Goal: Task Accomplishment & Management: Use online tool/utility

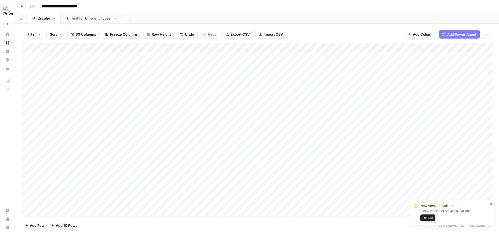
click at [425, 218] on span "Reload" at bounding box center [427, 218] width 11 height 5
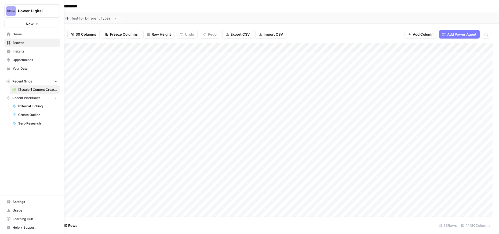
click at [9, 35] on icon at bounding box center [9, 34] width 4 height 4
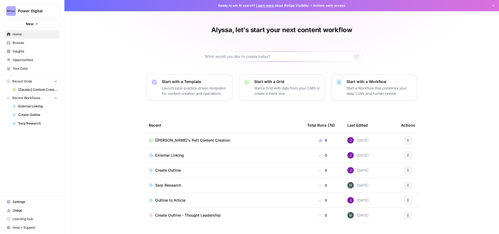
click at [22, 70] on span "Your Data" at bounding box center [35, 68] width 45 height 5
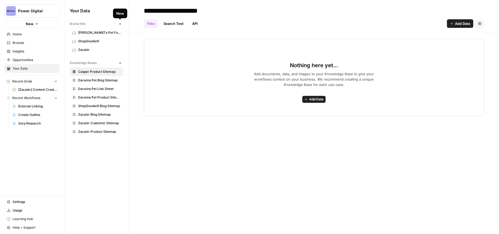
click at [120, 23] on icon "button" at bounding box center [120, 24] width 3 height 3
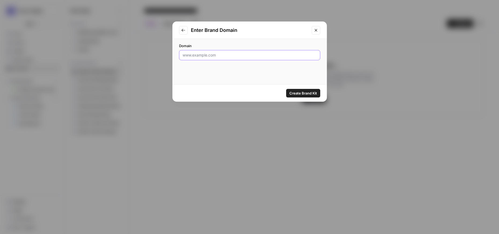
click at [208, 54] on input "Domain" at bounding box center [249, 55] width 134 height 5
paste input "[URL][DOMAIN_NAME]"
type input "[URL][DOMAIN_NAME]"
click at [307, 92] on span "Create Brand Kit" at bounding box center [303, 93] width 28 height 5
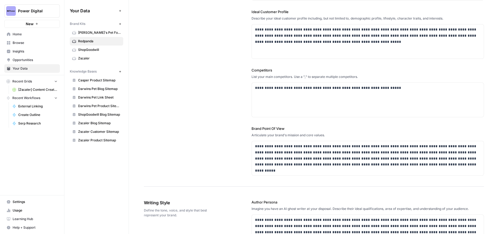
scroll to position [139, 0]
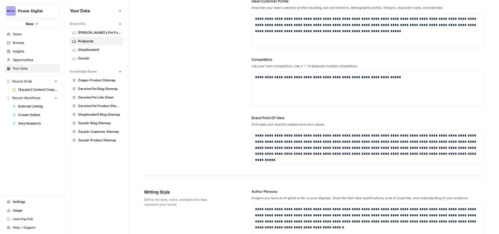
click at [84, 57] on span "Zscaler" at bounding box center [99, 58] width 43 height 5
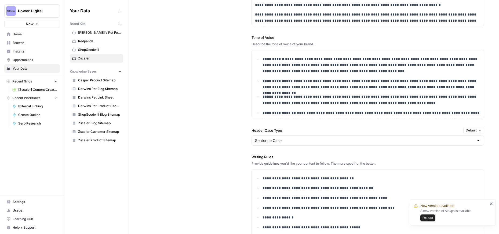
scroll to position [465, 0]
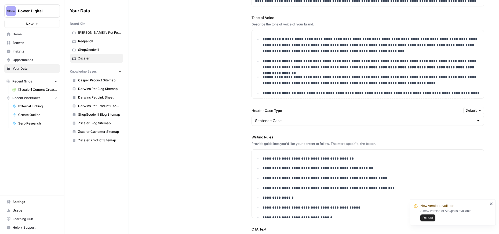
click at [87, 41] on span "Redpanda" at bounding box center [99, 41] width 43 height 5
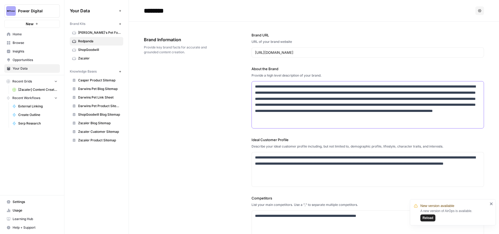
click at [282, 124] on p "**********" at bounding box center [367, 105] width 225 height 43
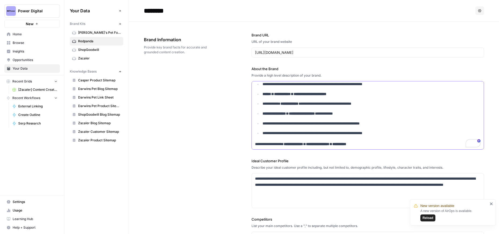
scroll to position [10, 0]
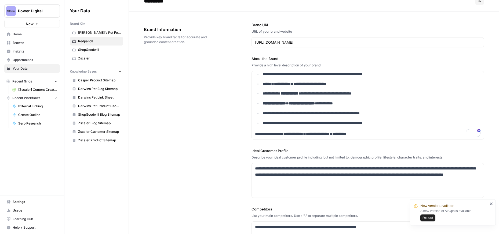
click at [203, 126] on div "**********" at bounding box center [314, 169] width 340 height 315
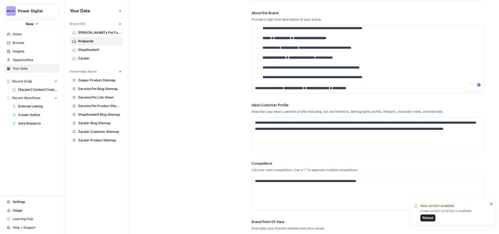
scroll to position [65, 0]
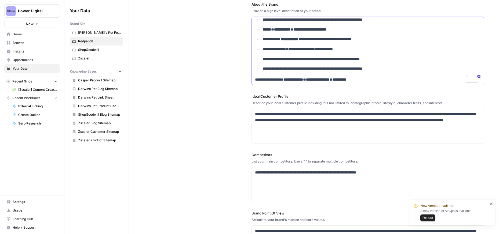
click at [255, 80] on p "**********" at bounding box center [367, 80] width 225 height 6
click at [212, 88] on div "**********" at bounding box center [314, 114] width 340 height 315
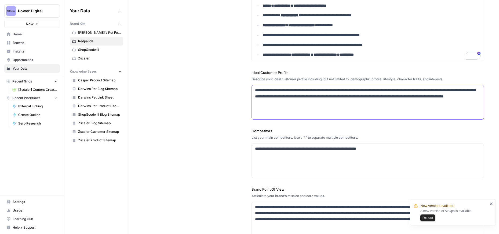
click at [358, 102] on p "**********" at bounding box center [367, 96] width 225 height 18
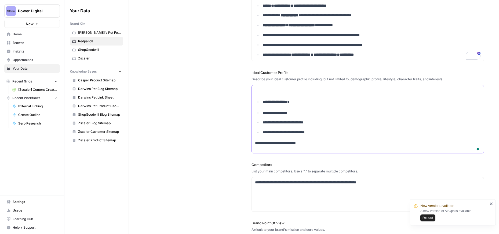
scroll to position [0, 0]
click at [256, 143] on p "**********" at bounding box center [367, 146] width 225 height 12
click at [203, 127] on div "**********" at bounding box center [314, 107] width 340 height 348
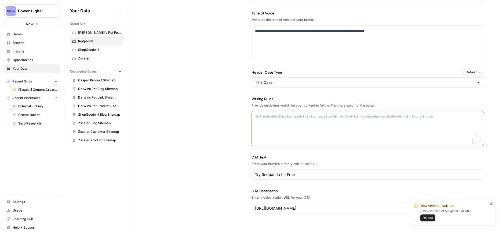
click at [271, 116] on p "To enrich screen reader interactions, please activate Accessibility in Grammarl…" at bounding box center [367, 117] width 225 height 6
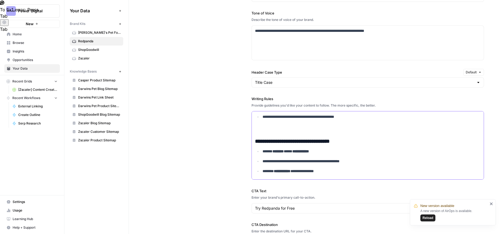
drag, startPoint x: 352, startPoint y: 142, endPoint x: 295, endPoint y: 142, distance: 56.3
click at [295, 142] on h3 "**********" at bounding box center [367, 141] width 225 height 6
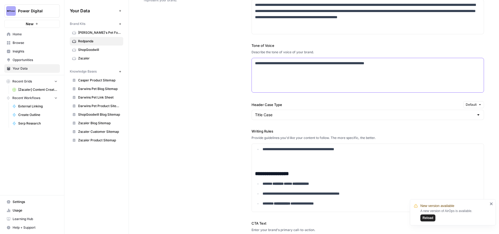
click at [337, 65] on p "**********" at bounding box center [367, 63] width 225 height 6
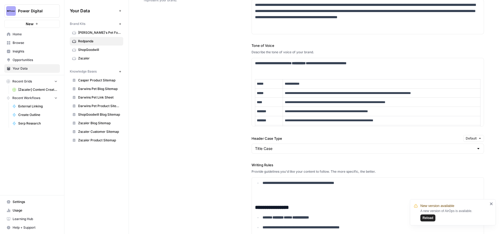
click at [213, 84] on div "**********" at bounding box center [314, 149] width 340 height 351
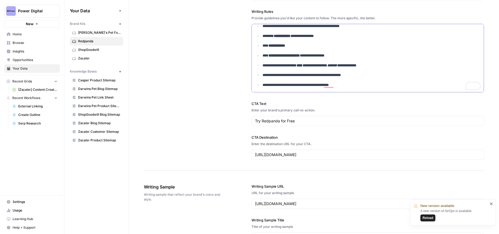
click at [361, 84] on p "**********" at bounding box center [371, 85] width 218 height 6
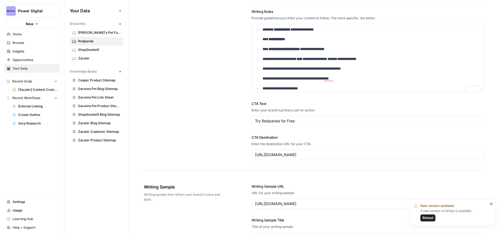
click at [271, 120] on input "Try Redpanda for Free" at bounding box center [367, 121] width 225 height 5
type input "l"
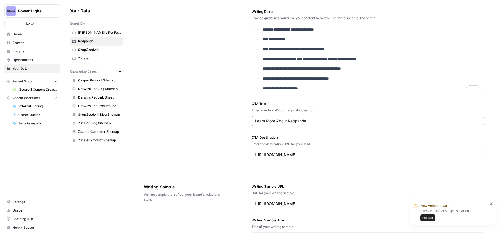
type input "Learn More About Redpanda"
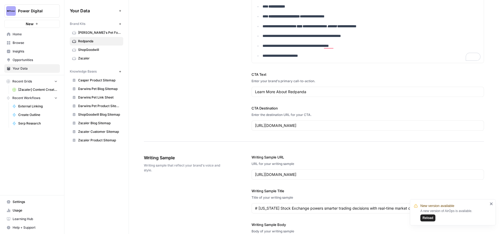
scroll to position [654, 0]
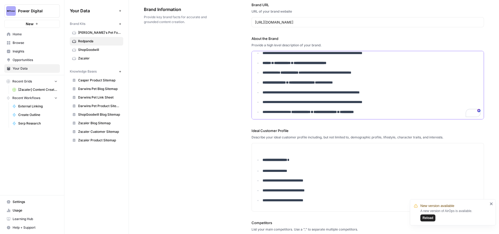
click at [376, 110] on p "**********" at bounding box center [371, 112] width 218 height 6
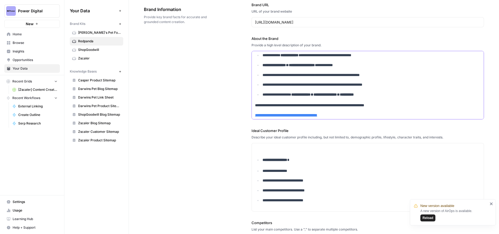
scroll to position [111, 0]
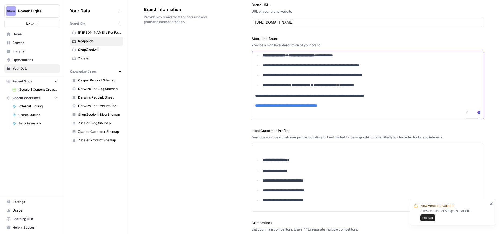
click at [281, 99] on p "**********" at bounding box center [367, 96] width 225 height 6
copy p "*******"
click at [260, 115] on p "To enrich screen reader interactions, please activate Accessibility in Grammarl…" at bounding box center [367, 116] width 225 height 6
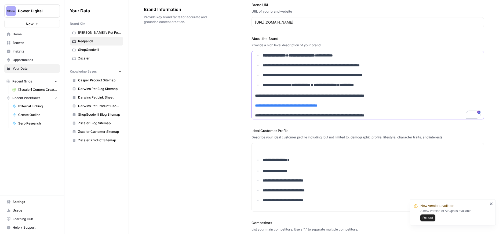
click at [321, 82] on p "**********" at bounding box center [371, 85] width 218 height 6
click at [318, 94] on p "**********" at bounding box center [367, 96] width 225 height 6
click at [332, 95] on p "**********" at bounding box center [367, 96] width 225 height 6
click at [343, 96] on p "**********" at bounding box center [367, 96] width 225 height 6
click at [334, 95] on p "**********" at bounding box center [367, 96] width 225 height 6
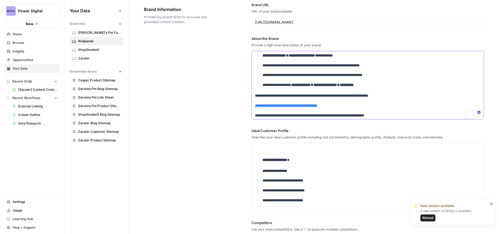
click at [329, 97] on p "**********" at bounding box center [367, 96] width 225 height 6
drag, startPoint x: 338, startPoint y: 96, endPoint x: 314, endPoint y: 97, distance: 24.4
click at [314, 97] on p "**********" at bounding box center [367, 96] width 225 height 6
click at [354, 86] on strong "**********" at bounding box center [347, 85] width 14 height 4
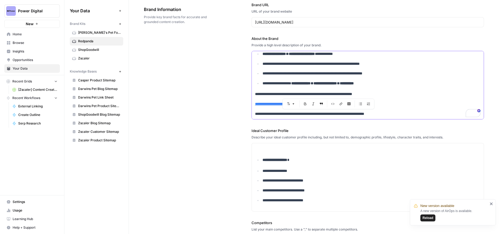
drag, startPoint x: 343, startPoint y: 114, endPoint x: 315, endPoint y: 115, distance: 27.9
click at [315, 115] on p "**********" at bounding box center [367, 114] width 225 height 6
click at [408, 113] on p "**********" at bounding box center [367, 114] width 225 height 6
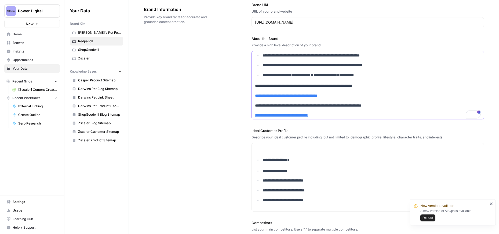
scroll to position [122, 0]
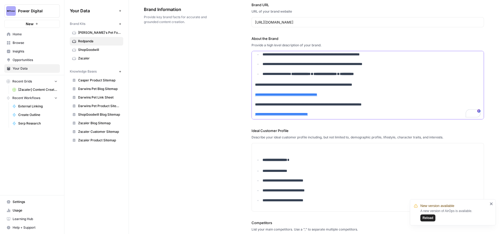
click at [371, 85] on p "**********" at bounding box center [367, 85] width 225 height 6
click at [370, 85] on p "**********" at bounding box center [367, 85] width 225 height 6
click at [378, 105] on p "**********" at bounding box center [367, 105] width 225 height 6
click at [332, 104] on p "**********" at bounding box center [367, 105] width 225 height 6
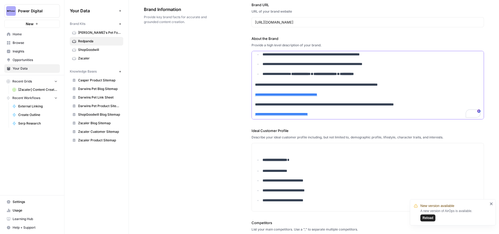
click at [332, 104] on p "**********" at bounding box center [367, 105] width 225 height 6
copy p "*******"
click at [331, 111] on div "**********" at bounding box center [368, 25] width 232 height 190
click at [339, 113] on p "**********" at bounding box center [367, 114] width 225 height 6
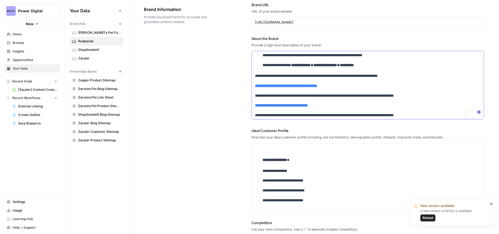
click at [337, 116] on p "**********" at bounding box center [367, 115] width 225 height 6
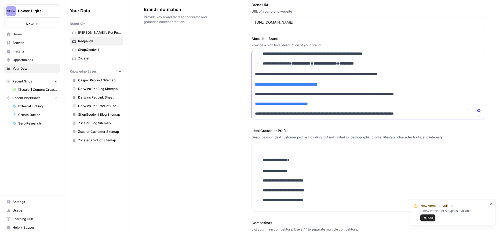
drag, startPoint x: 339, startPoint y: 116, endPoint x: 315, endPoint y: 115, distance: 24.2
click at [315, 115] on p "**********" at bounding box center [367, 114] width 225 height 6
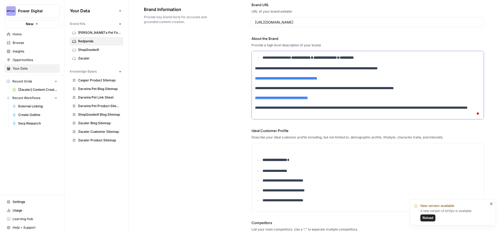
click at [313, 114] on p "**********" at bounding box center [367, 111] width 225 height 12
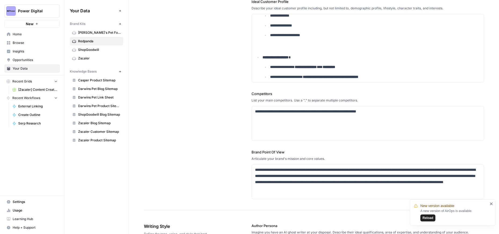
scroll to position [144, 0]
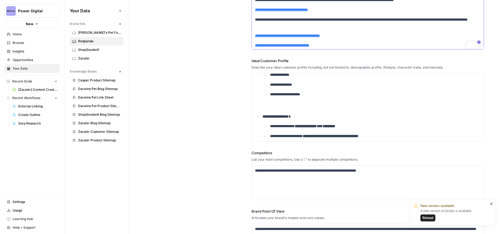
drag, startPoint x: 310, startPoint y: 25, endPoint x: 254, endPoint y: 21, distance: 55.4
type input "https://docs.redpanda.com/redpanda-labs/"
click at [358, 36] on p "**********" at bounding box center [367, 36] width 225 height 6
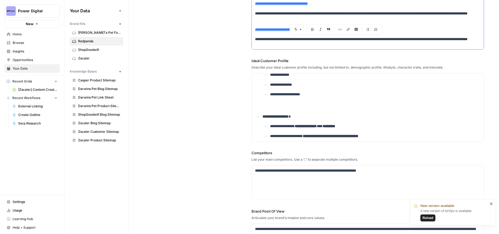
drag, startPoint x: 348, startPoint y: 40, endPoint x: 333, endPoint y: 39, distance: 14.8
click at [333, 39] on p "**********" at bounding box center [367, 42] width 225 height 12
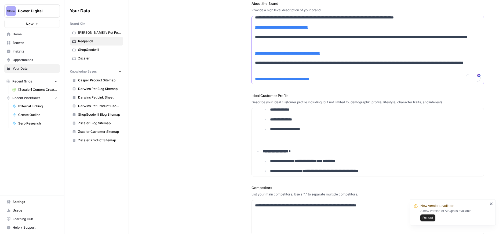
click at [255, 63] on p "**********" at bounding box center [367, 66] width 225 height 12
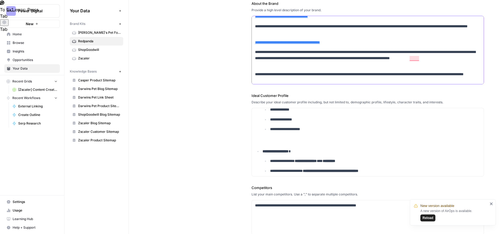
click at [255, 74] on p "**********" at bounding box center [367, 77] width 225 height 12
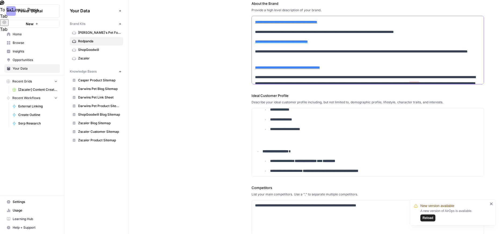
drag, startPoint x: 283, startPoint y: 78, endPoint x: 255, endPoint y: 78, distance: 27.6
click at [255, 78] on p "**********" at bounding box center [367, 86] width 225 height 24
click at [255, 51] on p "**********" at bounding box center [367, 55] width 225 height 12
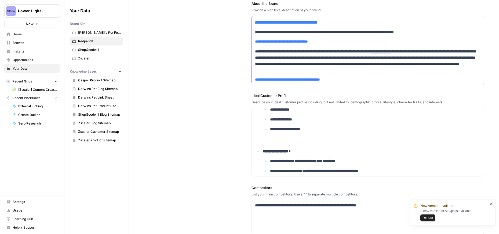
drag, startPoint x: 290, startPoint y: 52, endPoint x: 255, endPoint y: 52, distance: 34.3
click at [255, 52] on p "**********" at bounding box center [367, 61] width 225 height 24
click at [325, 62] on p "**********" at bounding box center [367, 61] width 225 height 24
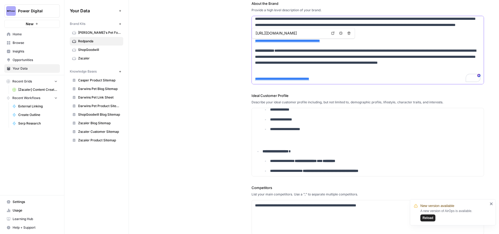
scroll to position [181, 0]
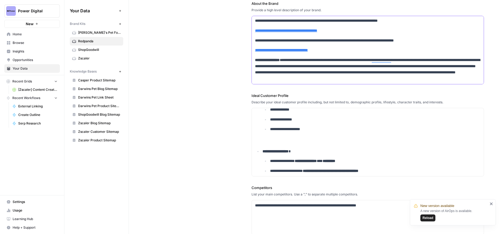
click at [255, 39] on p "**********" at bounding box center [367, 41] width 225 height 6
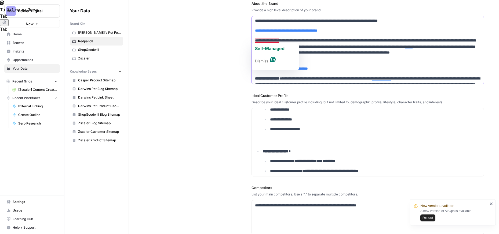
drag, startPoint x: 308, startPoint y: 41, endPoint x: 255, endPoint y: 41, distance: 52.6
click at [255, 41] on p "**********" at bounding box center [367, 50] width 225 height 24
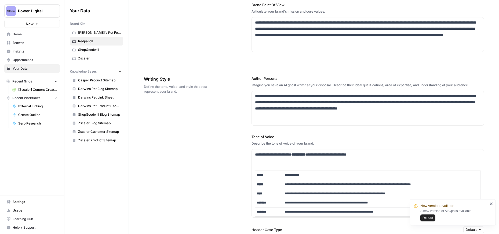
click at [269, 82] on div "**********" at bounding box center [367, 101] width 232 height 50
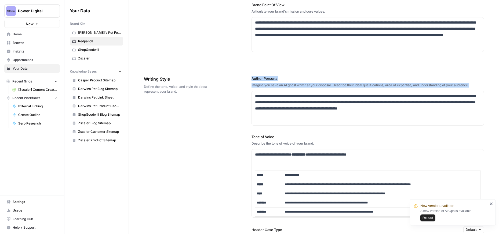
drag, startPoint x: 251, startPoint y: 79, endPoint x: 471, endPoint y: 86, distance: 220.1
click at [471, 86] on div "**********" at bounding box center [367, 101] width 232 height 50
copy div "Author Persona Imagine you have an AI ghost writer at your disposal. Describe t…"
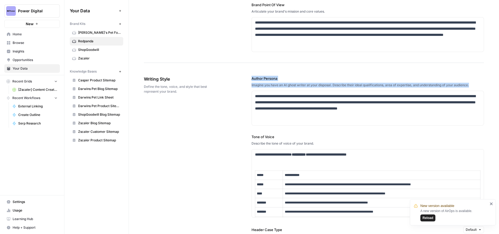
drag, startPoint x: 250, startPoint y: 77, endPoint x: 476, endPoint y: 85, distance: 226.3
copy div "Author Persona Imagine you have an AI ghost writer at your disposal. Describe t…"
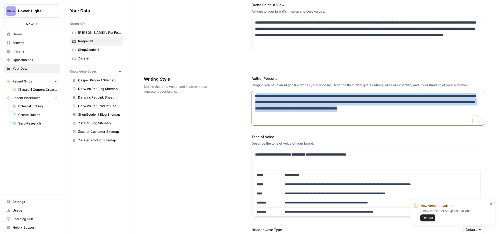
drag, startPoint x: 292, startPoint y: 116, endPoint x: 254, endPoint y: 96, distance: 43.4
click at [254, 96] on div "**********" at bounding box center [368, 108] width 232 height 34
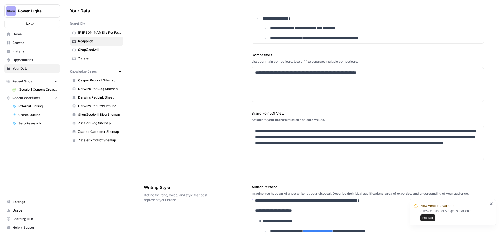
scroll to position [152, 0]
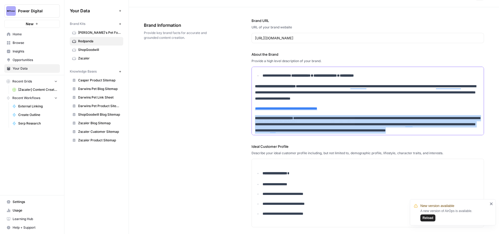
type input "https://docs.redpanda.com/current/home/"
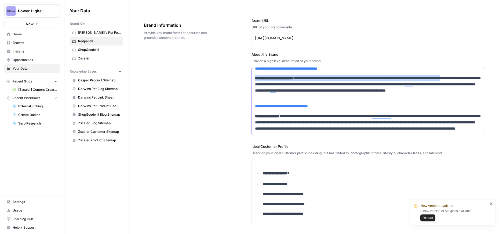
drag, startPoint x: 352, startPoint y: 133, endPoint x: 277, endPoint y: 85, distance: 88.6
click at [277, 85] on div "**********" at bounding box center [368, 39] width 232 height 297
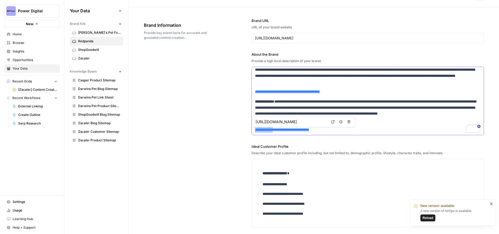
drag, startPoint x: 335, startPoint y: 129, endPoint x: 256, endPoint y: 131, distance: 78.9
click at [256, 131] on p "**********" at bounding box center [367, 130] width 225 height 6
drag, startPoint x: 334, startPoint y: 130, endPoint x: 255, endPoint y: 131, distance: 79.7
click at [255, 131] on p "**********" at bounding box center [367, 130] width 225 height 6
copy link "**********"
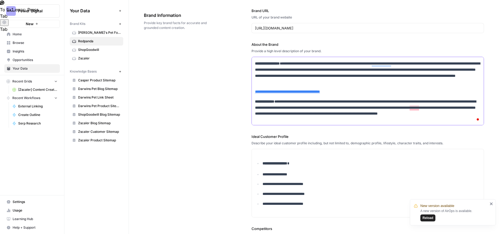
click at [318, 119] on p "**********" at bounding box center [367, 111] width 225 height 24
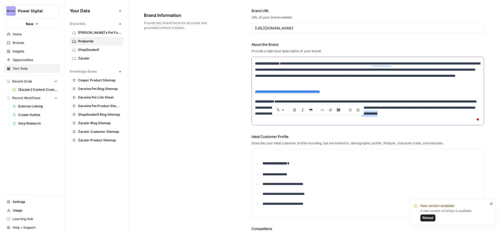
drag, startPoint x: 337, startPoint y: 120, endPoint x: 314, endPoint y: 120, distance: 23.3
click at [314, 120] on p "**********" at bounding box center [367, 111] width 225 height 24
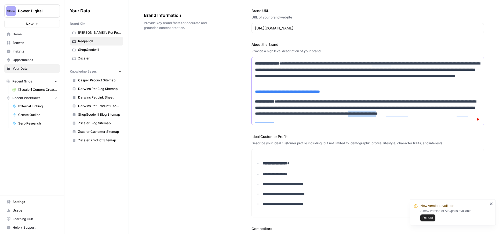
drag, startPoint x: 293, startPoint y: 120, endPoint x: 332, endPoint y: 121, distance: 38.6
click at [332, 121] on p "**********" at bounding box center [367, 111] width 225 height 24
click at [326, 110] on icon "button" at bounding box center [325, 110] width 3 height 3
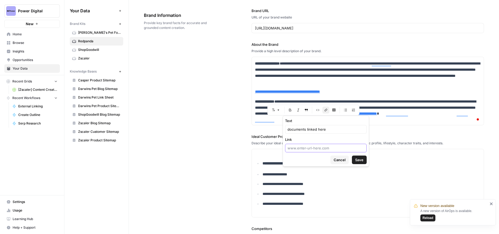
click at [306, 149] on input "Link" at bounding box center [325, 148] width 77 height 5
paste input "https://docs.redpanda.com/redpanda-labs/"
type input "https://docs.redpanda.com/redpanda-labs/"
click button "Save" at bounding box center [359, 160] width 15 height 9
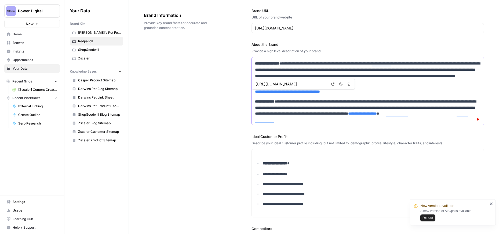
drag, startPoint x: 353, startPoint y: 92, endPoint x: 255, endPoint y: 92, distance: 98.7
click at [255, 92] on p "**********" at bounding box center [367, 92] width 225 height 6
copy link "**********"
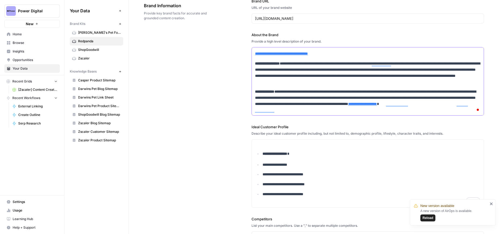
drag, startPoint x: 418, startPoint y: 82, endPoint x: 437, endPoint y: 82, distance: 19.3
click at [437, 82] on p "**********" at bounding box center [367, 73] width 225 height 24
drag, startPoint x: 398, startPoint y: 83, endPoint x: 437, endPoint y: 83, distance: 38.6
click at [437, 83] on p "**********" at bounding box center [367, 73] width 225 height 24
click at [429, 72] on icon "button" at bounding box center [430, 72] width 3 height 3
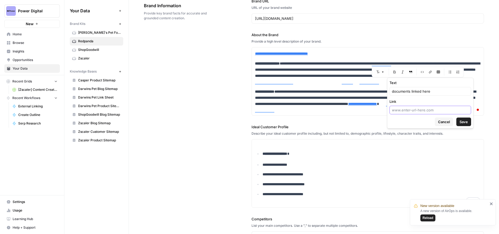
click at [396, 111] on input "Link" at bounding box center [430, 110] width 77 height 5
paste input "https://docs.redpanda.com/redpanda-connect/home/"
type input "https://docs.redpanda.com/redpanda-connect/home/"
click button "Save" at bounding box center [463, 122] width 15 height 9
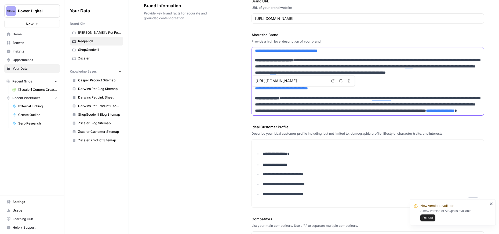
drag, startPoint x: 333, startPoint y: 90, endPoint x: 255, endPoint y: 90, distance: 77.5
click at [255, 90] on p "**********" at bounding box center [367, 89] width 225 height 6
copy link "**********"
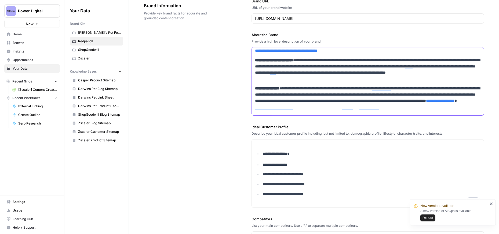
drag, startPoint x: 353, startPoint y: 79, endPoint x: 331, endPoint y: 79, distance: 21.7
click at [331, 79] on p "**********" at bounding box center [367, 69] width 225 height 24
drag, startPoint x: 312, startPoint y: 79, endPoint x: 353, endPoint y: 79, distance: 41.0
click at [353, 79] on p "**********" at bounding box center [367, 69] width 225 height 24
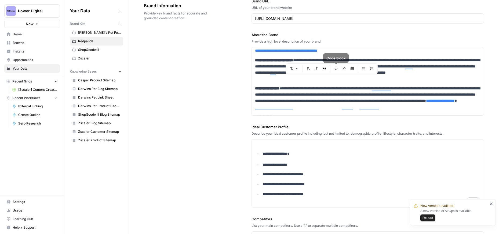
click at [342, 69] on span "Link" at bounding box center [342, 69] width 0 height 0
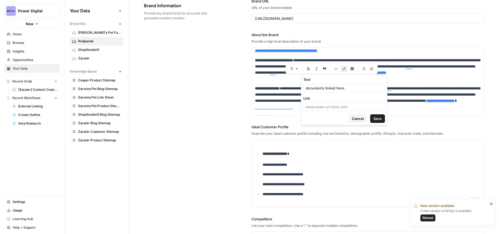
click at [340, 65] on button "Link" at bounding box center [343, 68] width 7 height 7
click at [320, 106] on input "Link" at bounding box center [344, 106] width 77 height 5
paste input "https://docs.redpanda.com/current/home/"
type input "https://docs.redpanda.com/current/home/"
click button "Save" at bounding box center [377, 119] width 15 height 9
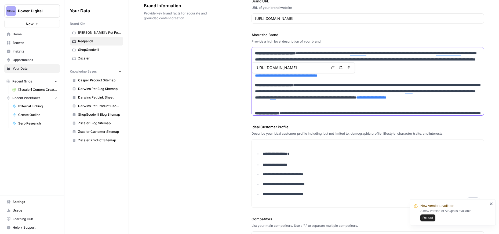
drag, startPoint x: 354, startPoint y: 75, endPoint x: 254, endPoint y: 75, distance: 100.1
click at [254, 75] on div "**********" at bounding box center [368, 31] width 232 height 267
copy link "**********"
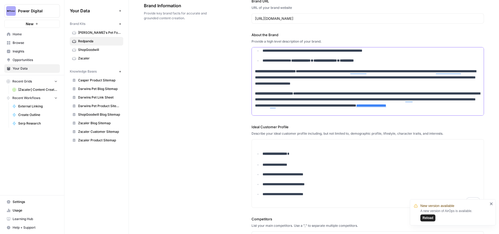
drag, startPoint x: 456, startPoint y: 84, endPoint x: 438, endPoint y: 84, distance: 17.4
click at [438, 84] on p "**********" at bounding box center [367, 77] width 225 height 18
drag, startPoint x: 417, startPoint y: 85, endPoint x: 457, endPoint y: 84, distance: 39.7
click at [457, 84] on p "**********" at bounding box center [367, 77] width 225 height 18
click at [450, 74] on icon "button" at bounding box center [449, 73] width 3 height 3
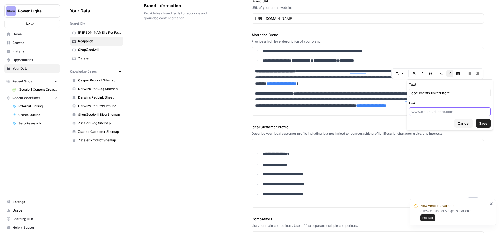
click at [431, 111] on input "Link" at bounding box center [449, 111] width 77 height 5
paste input "https://docs.redpanda.com/redpanda-cloud/home/"
type input "https://docs.redpanda.com/redpanda-cloud/home/"
click button "Save" at bounding box center [483, 123] width 15 height 9
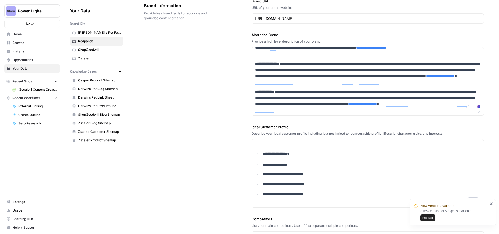
click at [214, 93] on div "**********" at bounding box center [314, 162] width 340 height 348
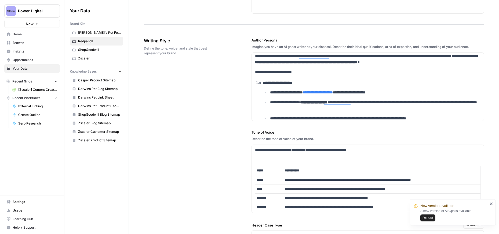
click at [217, 103] on div "**********" at bounding box center [314, 219] width 340 height 385
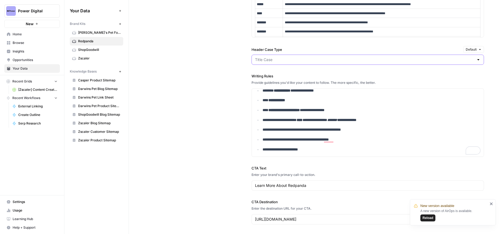
click at [264, 61] on input "Header Case Type" at bounding box center [364, 59] width 219 height 5
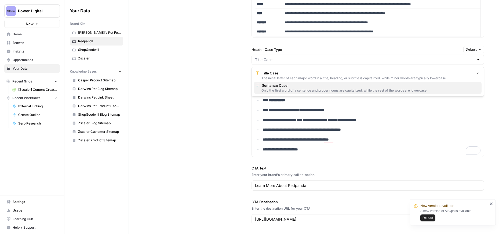
click at [277, 87] on span "Sentence Case" at bounding box center [369, 85] width 215 height 5
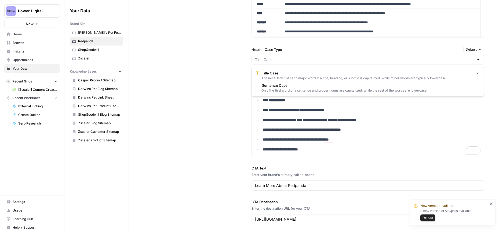
type input "Sentence Case"
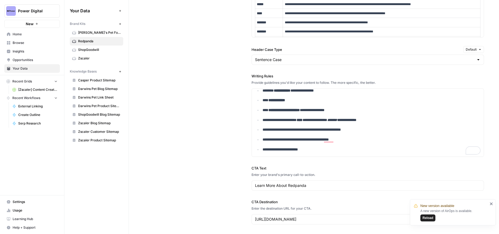
click at [219, 73] on div "**********" at bounding box center [314, 43] width 340 height 385
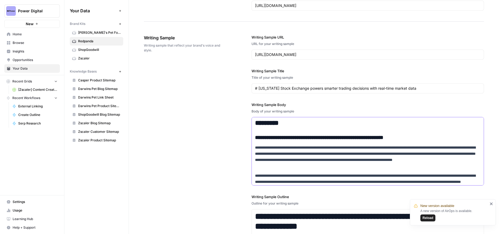
click at [300, 146] on p "**********" at bounding box center [367, 157] width 225 height 24
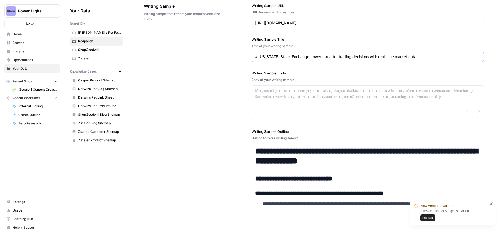
click at [284, 58] on input "# New York Stock Exchange powers smarter trading decisions with real-time marke…" at bounding box center [367, 56] width 225 height 5
click at [303, 24] on input "https://www.redpanda.com/case-study/new-york-stock-exchange" at bounding box center [367, 22] width 225 height 5
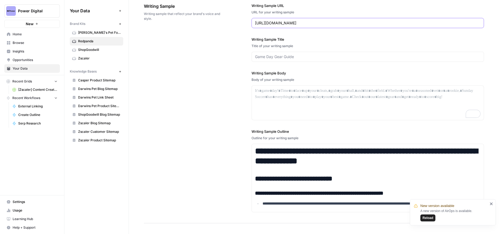
click at [303, 24] on input "https://www.redpanda.com/case-study/new-york-stock-exchange" at bounding box center [367, 22] width 225 height 5
click at [280, 164] on h1 "**********" at bounding box center [367, 156] width 225 height 20
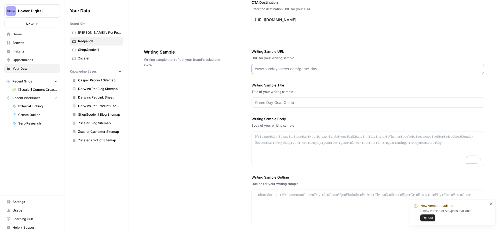
click at [276, 68] on input "Writing Sample URL" at bounding box center [367, 68] width 225 height 5
paste input "https://www.redpanda.com/blog/batch-tuning-redpanda-performance-part-1"
type input "https://www.redpanda.com/blog/batch-tuning-redpanda-performance-part-1"
click at [221, 105] on div "Writing Sample Writing sample that reflect your brand's voice and style. Writin…" at bounding box center [314, 137] width 340 height 198
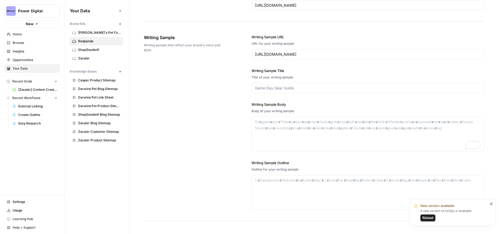
click at [261, 93] on div at bounding box center [367, 88] width 232 height 10
paste input "Batch tuning in Redpanda for optimized performance (part 1)"
type input "Batch tuning in Redpanda for optimized performance (part 1)"
click at [216, 103] on div "Writing Sample Writing sample that reflect your brand's voice and style. Writin…" at bounding box center [314, 123] width 340 height 198
click at [279, 119] on p "To enrich screen reader interactions, please activate Accessibility in Grammarl…" at bounding box center [367, 122] width 225 height 6
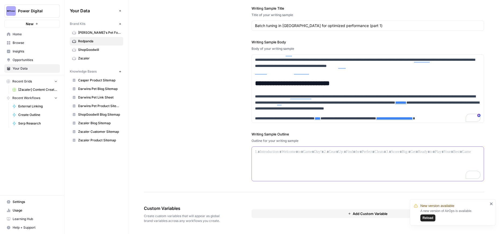
click at [274, 152] on p "To enrich screen reader interactions, please activate Accessibility in Grammarl…" at bounding box center [367, 152] width 225 height 6
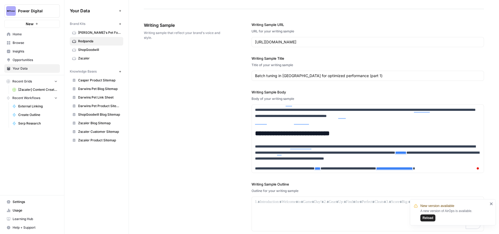
scroll to position [727, 0]
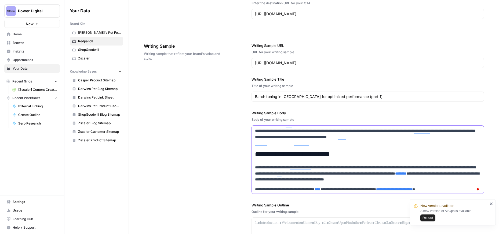
click at [274, 138] on p "**********" at bounding box center [367, 131] width 225 height 31
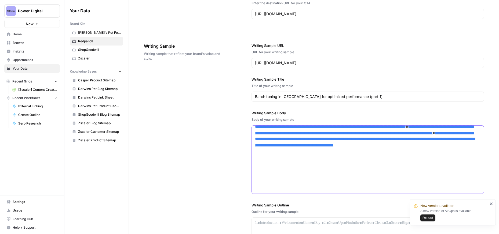
type input "https://docs.google.com/document/d/1JCXeCGFxBV7IKU_nRsKJxLhXapBQOUKF/edit#headi…"
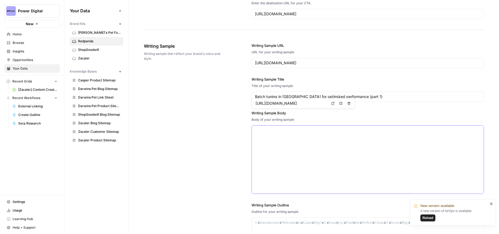
type input "https://docs.google.com/document/d/1JCXeCGFxBV7IKU_nRsKJxLhXapBQOUKF/edit#headi…"
click at [281, 154] on p "To enrich screen reader interactions, please activate Accessibility in Grammarl…" at bounding box center [367, 233] width 225 height 189
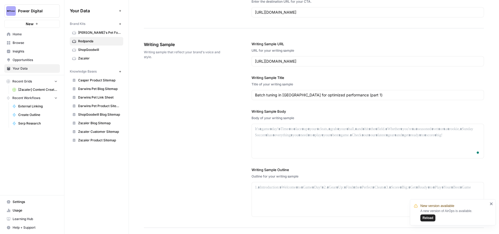
click at [194, 127] on div "Writing Sample Writing sample that reflect your brand's voice and style. Writin…" at bounding box center [314, 130] width 340 height 198
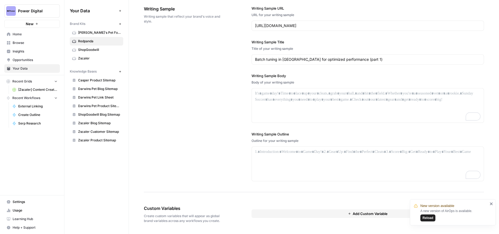
click at [492, 204] on icon "close" at bounding box center [491, 204] width 4 height 4
click at [174, 170] on div "Writing Sample Writing sample that reflect your brand's voice and style. Writin…" at bounding box center [314, 94] width 340 height 198
click at [188, 121] on div "Writing Sample Writing sample that reflect your brand's voice and style. Writin…" at bounding box center [314, 94] width 340 height 198
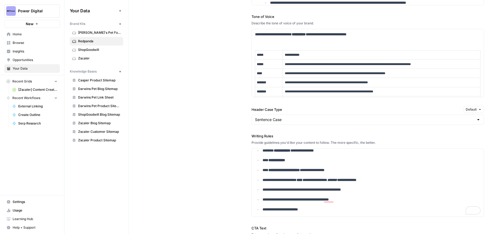
scroll to position [353, 0]
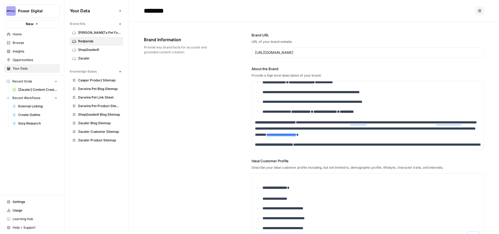
click at [87, 59] on span "Zscaler" at bounding box center [99, 58] width 43 height 5
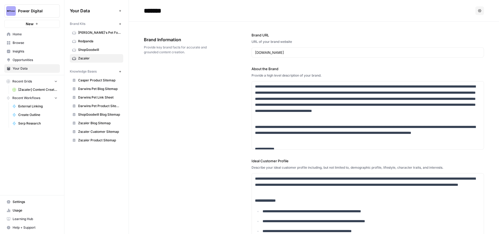
click at [96, 41] on span "Redpanda" at bounding box center [99, 41] width 43 height 5
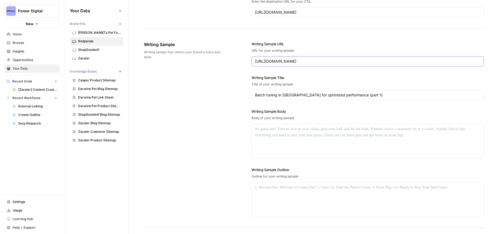
click at [282, 61] on input "https://www.redpanda.com/blog/batch-tuning-redpanda-performance-part-1" at bounding box center [367, 61] width 225 height 5
paste input "streaming-backbone-ai-data-platforms"
type input "https://www.redpanda.com/blog/streaming-backbone-ai-data-platforms"
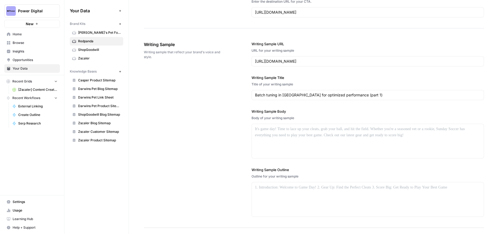
click at [191, 92] on div "Writing Sample Writing sample that reflect your brand's voice and style. Writin…" at bounding box center [314, 130] width 340 height 198
click at [262, 131] on p at bounding box center [367, 129] width 225 height 6
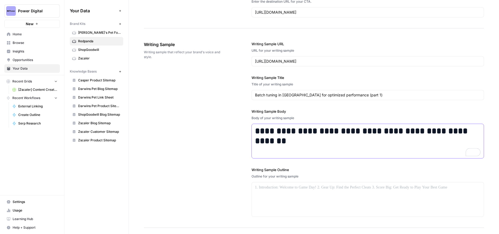
drag, startPoint x: 312, startPoint y: 144, endPoint x: 247, endPoint y: 131, distance: 66.1
click at [247, 131] on div "**********" at bounding box center [314, 130] width 340 height 198
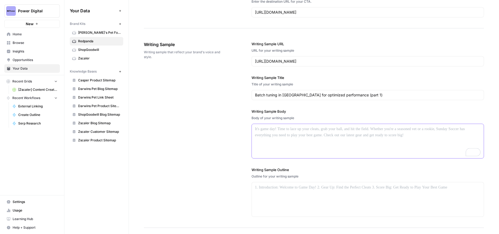
scroll to position [729, 0]
click at [283, 97] on input "Batch tuning in Redpanda for optimized performance (part 1)" at bounding box center [367, 95] width 225 height 5
paste input "Why streaming is the backbone of AI-native data platforms"
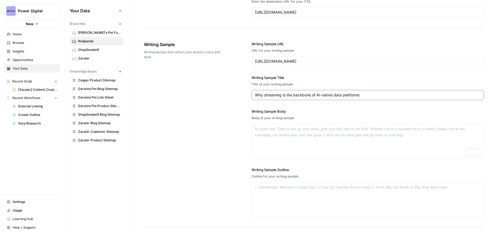
type input "Why streaming is the backbone of AI-native data platforms"
click at [266, 130] on p "To enrich screen reader interactions, please activate Accessibility in Grammarl…" at bounding box center [367, 129] width 225 height 6
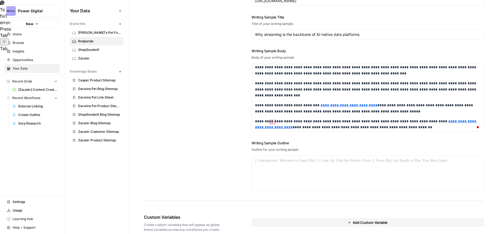
scroll to position [798, 0]
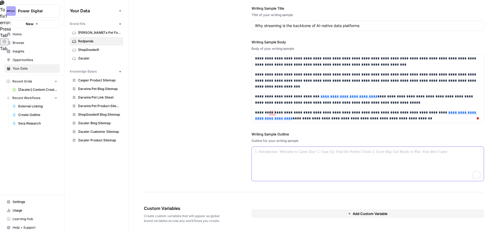
click at [278, 152] on p "To enrich screen reader interactions, please activate Accessibility in Grammarl…" at bounding box center [367, 152] width 225 height 6
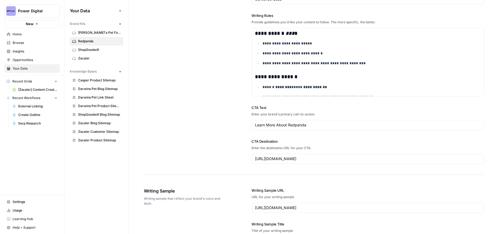
scroll to position [427, 0]
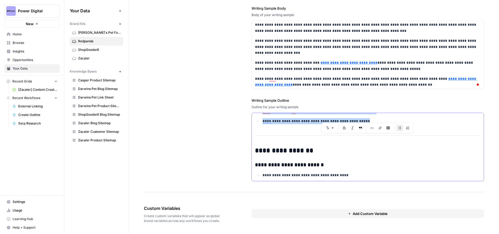
click at [471, 136] on hr "To enrich screen reader interactions, please activate Accessibility in Grammarl…" at bounding box center [367, 136] width 225 height 0
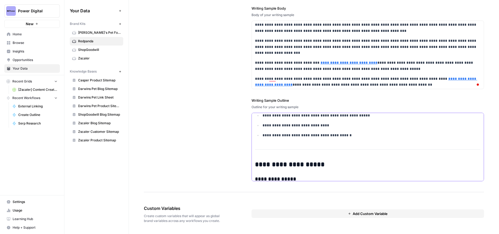
click at [256, 165] on h2 "**********" at bounding box center [367, 165] width 225 height 8
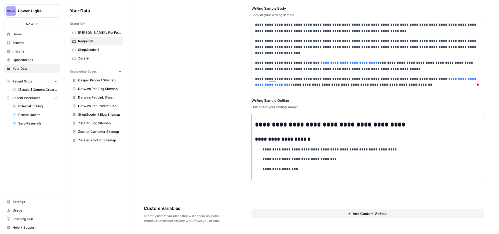
click at [255, 126] on h2 "**********" at bounding box center [367, 125] width 225 height 8
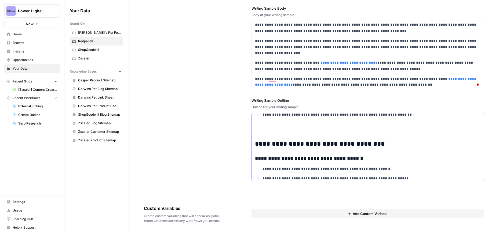
click at [254, 147] on div "**********" at bounding box center [368, 5] width 232 height 1010
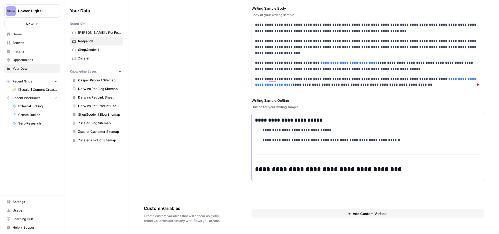
click at [255, 169] on h2 "**********" at bounding box center [367, 170] width 225 height 8
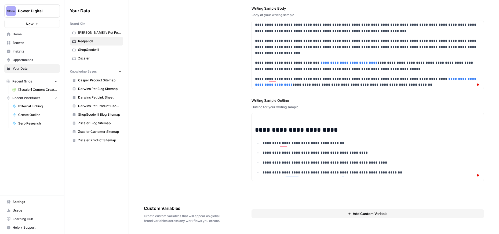
click at [167, 136] on div "**********" at bounding box center [314, 59] width 340 height 265
click at [368, 213] on span "Add Custom Variable" at bounding box center [370, 213] width 35 height 5
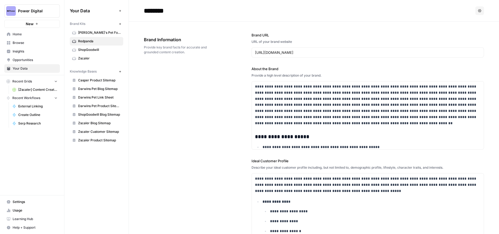
scroll to position [25, 0]
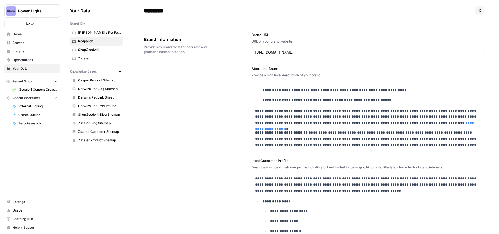
click at [224, 90] on div "**********" at bounding box center [314, 195] width 340 height 348
click at [190, 135] on div "**********" at bounding box center [314, 195] width 340 height 348
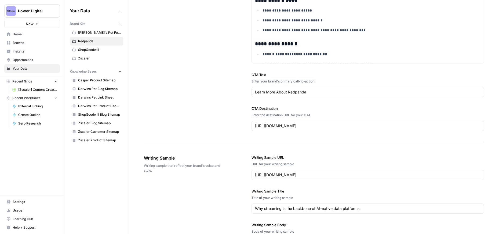
scroll to position [674, 0]
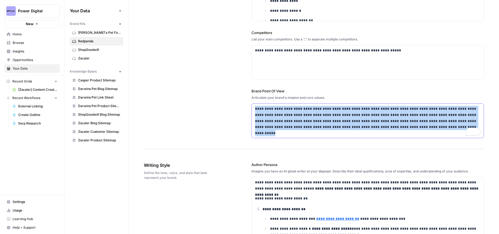
drag, startPoint x: 373, startPoint y: 128, endPoint x: 251, endPoint y: 110, distance: 123.4
click at [252, 110] on div "**********" at bounding box center [368, 121] width 232 height 34
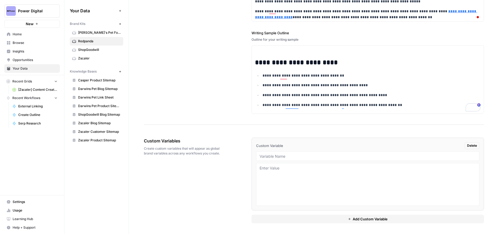
click at [84, 58] on span "Zscaler" at bounding box center [99, 58] width 43 height 5
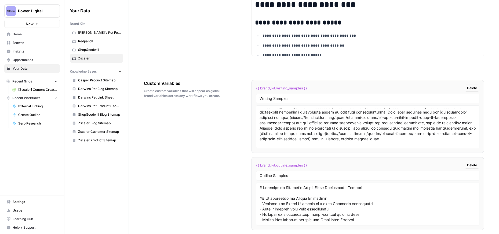
scroll to position [53, 0]
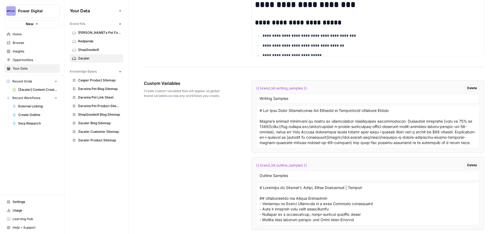
click at [90, 42] on span "Redpanda" at bounding box center [99, 41] width 43 height 5
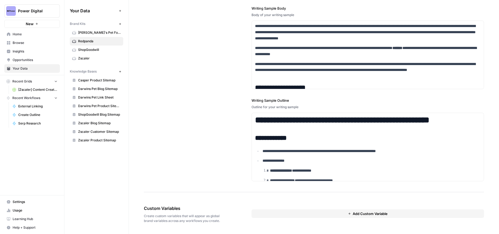
click at [351, 214] on button "Add Custom Variable" at bounding box center [367, 214] width 232 height 9
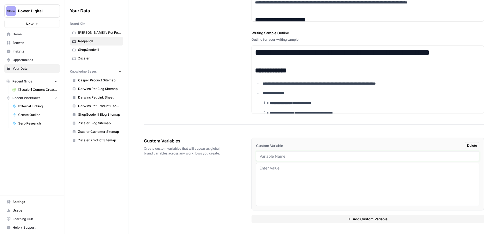
click at [271, 157] on input "text" at bounding box center [367, 156] width 216 height 5
click at [279, 148] on span "{{ brand_kit.writing_sampl }}" at bounding box center [279, 145] width 47 height 5
click at [271, 145] on span "{{ brand_kit.writing_sampl }}" at bounding box center [279, 145] width 47 height 5
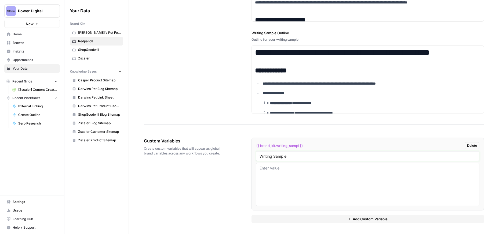
click at [292, 155] on input "Writing Sample" at bounding box center [367, 156] width 216 height 5
type input "Writing Samples"
click at [192, 190] on div "Custom Variables Create custom variables that will appear as global brand varia…" at bounding box center [314, 180] width 340 height 107
click at [279, 170] on textarea at bounding box center [367, 185] width 216 height 38
paste textarea "How to Build a Governed Agentic AI Pipeline with Redpanda Agentic AI pipelines …"
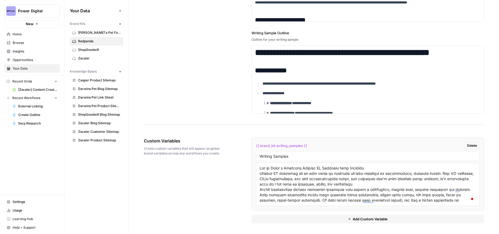
scroll to position [56, 0]
type textarea "How to Build a Governed Agentic AI Pipeline with Redpanda Agentic AI pipelines …"
click at [353, 217] on span "Add Custom Variable" at bounding box center [370, 219] width 35 height 5
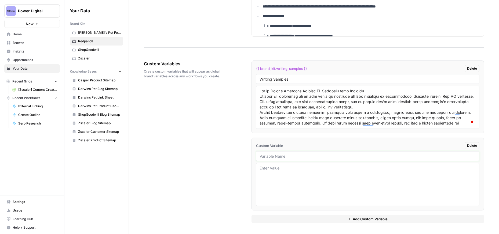
click at [267, 155] on input "text" at bounding box center [367, 156] width 216 height 5
type input "Writing Samples"
click at [269, 170] on textarea at bounding box center [367, 185] width 216 height 38
click at [83, 57] on span "Zscaler" at bounding box center [99, 58] width 43 height 5
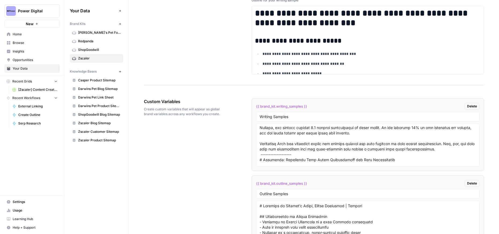
scroll to position [940, 0]
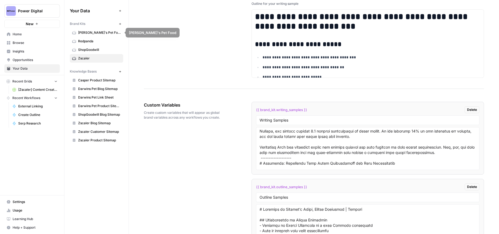
click at [82, 38] on link "Redpanda" at bounding box center [96, 41] width 53 height 9
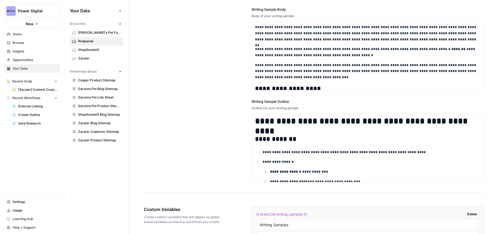
scroll to position [934, 0]
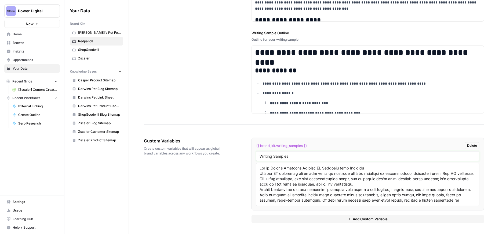
click at [268, 156] on input "Writing Samples" at bounding box center [367, 156] width 216 height 5
click at [281, 156] on input "Writing Samples" at bounding box center [367, 156] width 216 height 5
click at [260, 156] on input "Writing Samples" at bounding box center [367, 156] width 216 height 5
type input "SEO Writing Samples"
click at [217, 177] on div "Custom Variables Create custom variables that will appear as global brand varia…" at bounding box center [314, 180] width 340 height 107
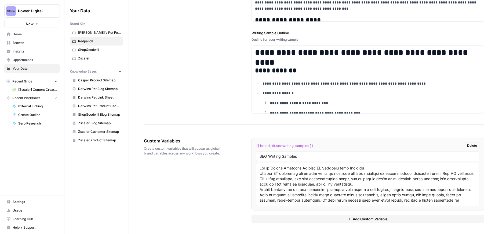
click at [362, 219] on span "Add Custom Variable" at bounding box center [370, 219] width 35 height 5
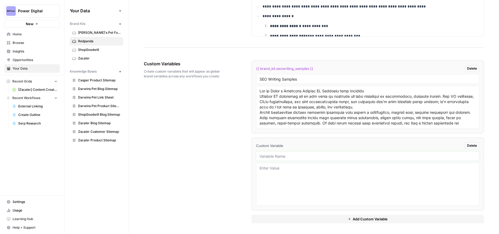
click at [268, 156] on input "text" at bounding box center [367, 156] width 216 height 5
type input "Thought Leadership Writing Samples"
click at [265, 167] on textarea at bounding box center [367, 185] width 216 height 38
paste textarea "Real-time AI: what is it and why it needs streaming data How streaming data tak…"
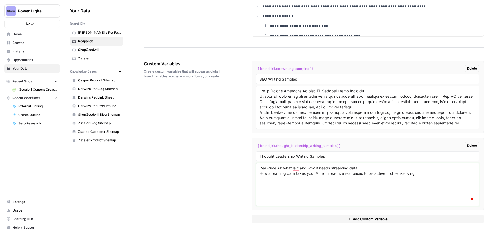
paste textarea "AI this, AI that — it’s everywhere and it’s inevitable. But between the eye rol…"
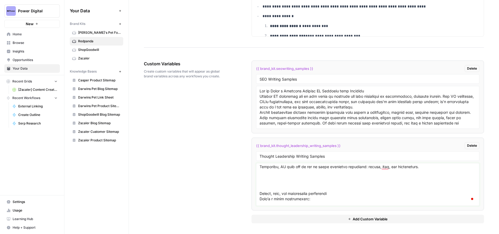
scroll to position [335, 0]
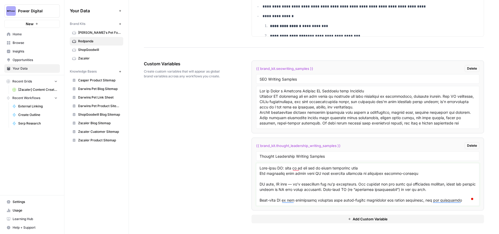
type textarea "Real-time AI: what is it and why it needs streaming data How streaming data tak…"
click at [182, 156] on div "Custom Variables Create custom variables that will appear as global brand varia…" at bounding box center [314, 142] width 340 height 185
click at [364, 220] on span "Add Custom Variable" at bounding box center [370, 219] width 35 height 5
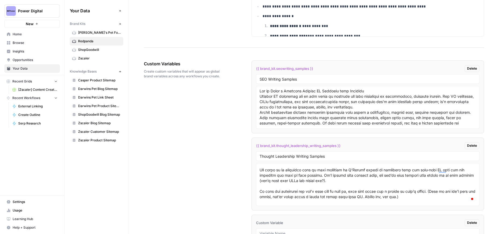
scroll to position [75, 0]
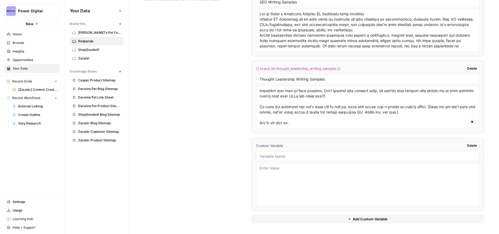
click at [278, 158] on input "text" at bounding box center [367, 156] width 216 height 5
type input "Writing Samples"
click at [287, 170] on textarea at bounding box center [367, 185] width 216 height 38
paste textarea "The What and Why of Stream Processing in Modern Data Milliseconds decide whethe…"
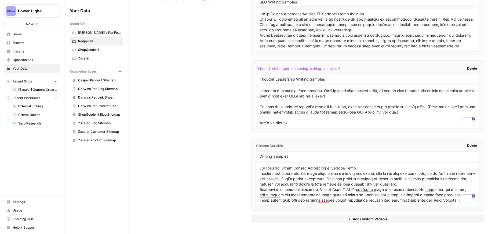
type textarea "The What and Why of Stream Processing in Modern Data Milliseconds decide whethe…"
click at [201, 137] on div "Custom Variables Create custom variables that will appear as global brand varia…" at bounding box center [314, 104] width 340 height 262
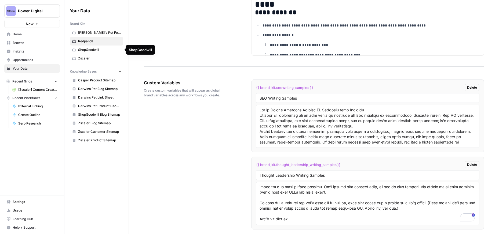
click at [88, 57] on span "Zscaler" at bounding box center [99, 58] width 43 height 5
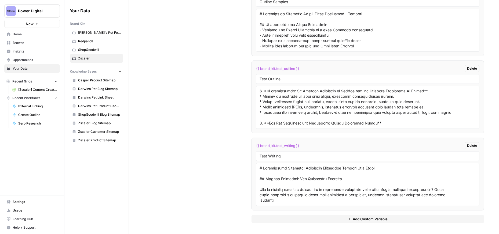
click at [225, 172] on div "Custom Variables Create custom variables that will appear as global brand varia…" at bounding box center [314, 64] width 340 height 339
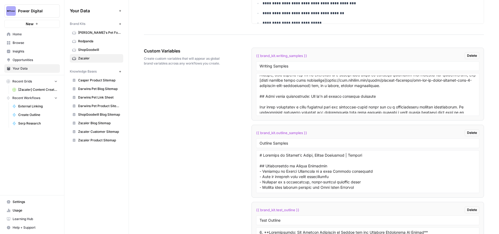
scroll to position [269, 0]
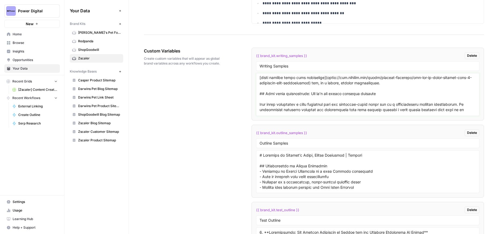
click at [299, 86] on textarea at bounding box center [367, 95] width 216 height 38
click at [322, 91] on textarea "To enrich screen reader interactions, please activate Accessibility in Grammarl…" at bounding box center [367, 95] width 216 height 38
click at [188, 93] on div "Custom Variables Create custom variables that will appear as global brand varia…" at bounding box center [314, 206] width 340 height 339
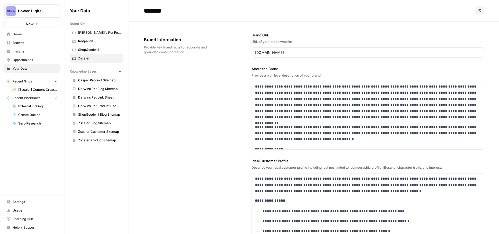
scroll to position [269, 0]
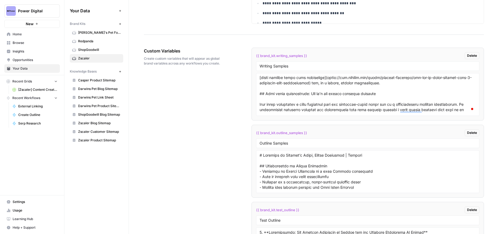
click at [90, 40] on span "Redpanda" at bounding box center [99, 41] width 43 height 5
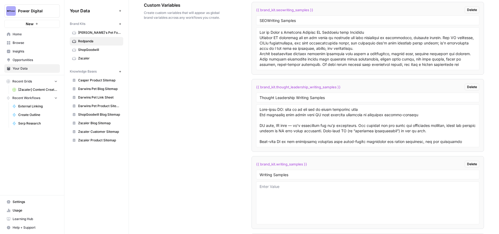
scroll to position [1064, 0]
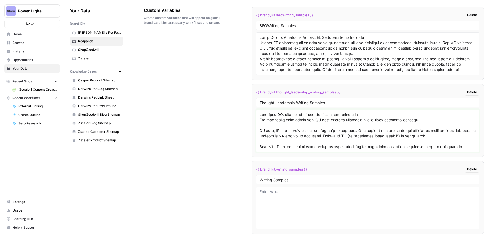
click at [294, 123] on textarea at bounding box center [367, 131] width 216 height 38
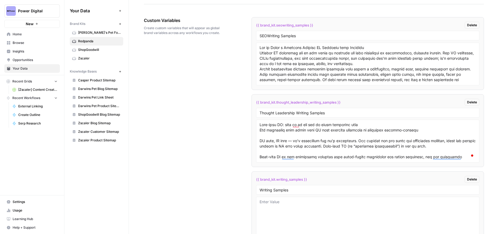
scroll to position [1053, 0]
click at [267, 36] on input "SEOWriting Samples" at bounding box center [367, 37] width 216 height 5
type input "SEO Writing Samples"
click at [205, 80] on div "Custom Variables Create custom variables that will appear as global brand varia…" at bounding box center [314, 139] width 340 height 262
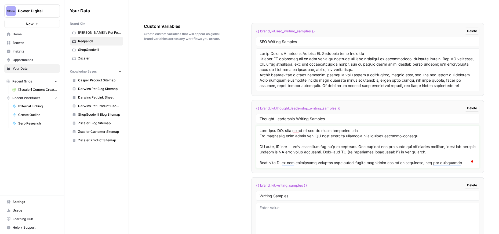
click at [272, 132] on textarea "To enrich screen reader interactions, please activate Accessibility in Grammarl…" at bounding box center [367, 147] width 216 height 38
click at [259, 130] on textarea "To enrich screen reader interactions, please activate Accessibility in Grammarl…" at bounding box center [367, 147] width 216 height 38
click at [259, 136] on textarea "To enrich screen reader interactions, please activate Accessibility in Grammarl…" at bounding box center [367, 147] width 216 height 38
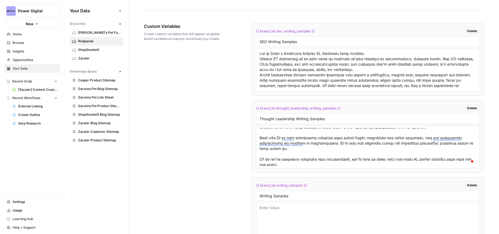
scroll to position [0, 0]
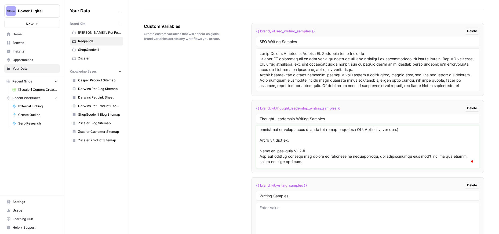
click at [303, 149] on textarea "To enrich screen reader interactions, please activate Accessibility in Grammarl…" at bounding box center [367, 147] width 216 height 38
click at [259, 151] on textarea "To enrich screen reader interactions, please activate Accessibility in Grammarl…" at bounding box center [367, 147] width 216 height 38
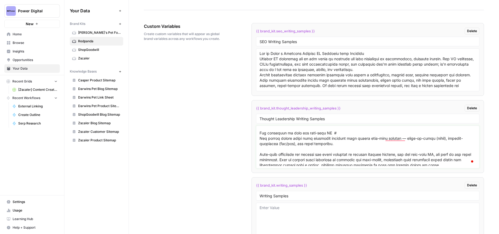
click at [334, 133] on textarea "To enrich screen reader interactions, please activate Accessibility in Grammarl…" at bounding box center [367, 147] width 216 height 38
click at [259, 132] on div at bounding box center [367, 147] width 223 height 43
click at [260, 132] on textarea "To enrich screen reader interactions, please activate Accessibility in Grammarl…" at bounding box center [367, 147] width 216 height 38
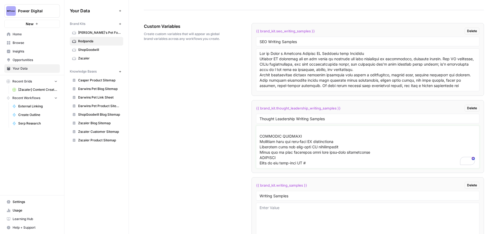
drag, startPoint x: 284, startPoint y: 157, endPoint x: 258, endPoint y: 137, distance: 33.2
click at [258, 137] on div at bounding box center [367, 147] width 223 height 43
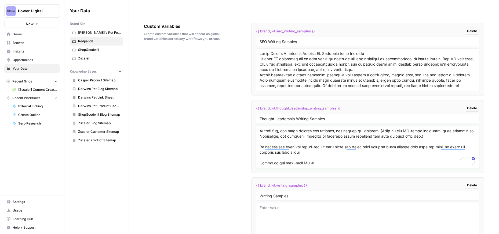
click at [310, 163] on textarea "To enrich screen reader interactions, please activate Accessibility in Grammarl…" at bounding box center [367, 147] width 216 height 38
click at [260, 163] on textarea "To enrich screen reader interactions, please activate Accessibility in Grammarl…" at bounding box center [367, 147] width 216 height 38
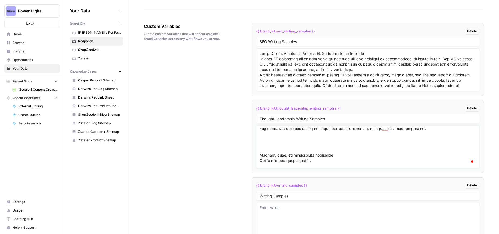
click at [279, 149] on textarea "To enrich screen reader interactions, please activate Accessibility in Grammarl…" at bounding box center [367, 147] width 216 height 38
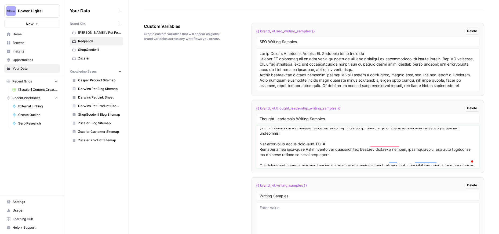
click at [325, 138] on textarea "To enrich screen reader interactions, please activate Accessibility in Grammarl…" at bounding box center [367, 147] width 216 height 38
click at [259, 138] on textarea "To enrich screen reader interactions, please activate Accessibility in Grammarl…" at bounding box center [367, 147] width 216 height 38
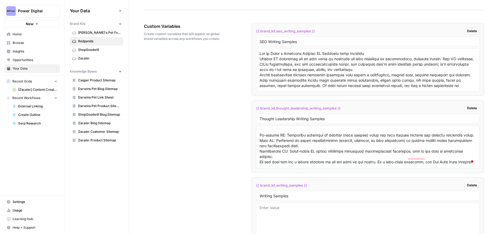
click at [265, 138] on textarea "To enrich screen reader interactions, please activate Accessibility in Grammarl…" at bounding box center [367, 147] width 216 height 38
click at [258, 137] on div at bounding box center [367, 147] width 223 height 43
click at [259, 134] on textarea "To enrich screen reader interactions, please activate Accessibility in Grammarl…" at bounding box center [367, 147] width 216 height 38
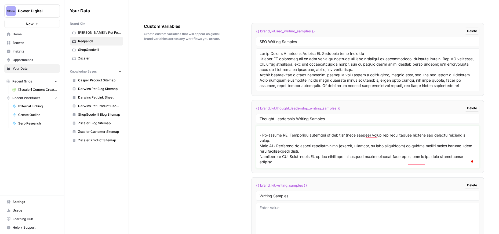
click at [259, 146] on textarea "To enrich screen reader interactions, please activate Accessibility in Grammarl…" at bounding box center [367, 147] width 216 height 38
click at [259, 157] on div at bounding box center [367, 147] width 223 height 43
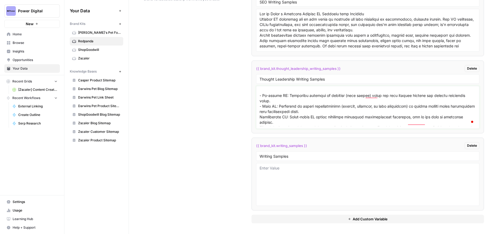
click at [260, 117] on textarea "To enrich screen reader interactions, please activate Accessibility in Grammarl…" at bounding box center [367, 108] width 216 height 38
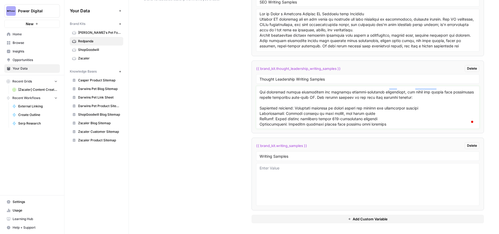
click at [260, 102] on textarea "To enrich screen reader interactions, please activate Accessibility in Grammarl…" at bounding box center [367, 108] width 216 height 38
click at [259, 108] on textarea "To enrich screen reader interactions, please activate Accessibility in Grammarl…" at bounding box center [367, 108] width 216 height 38
click at [260, 114] on textarea "To enrich screen reader interactions, please activate Accessibility in Grammarl…" at bounding box center [367, 108] width 216 height 38
click at [260, 120] on textarea "To enrich screen reader interactions, please activate Accessibility in Grammarl…" at bounding box center [367, 108] width 216 height 38
click at [259, 124] on textarea "To enrich screen reader interactions, please activate Accessibility in Grammarl…" at bounding box center [367, 108] width 216 height 38
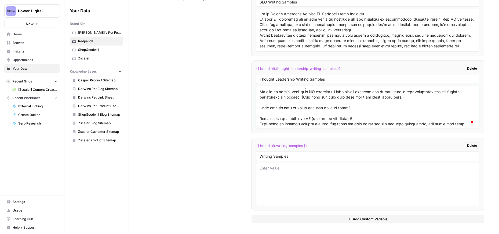
click at [362, 113] on textarea "To enrich screen reader interactions, please activate Accessibility in Grammarl…" at bounding box center [367, 108] width 216 height 38
click at [260, 112] on textarea "To enrich screen reader interactions, please activate Accessibility in Grammarl…" at bounding box center [367, 108] width 216 height 38
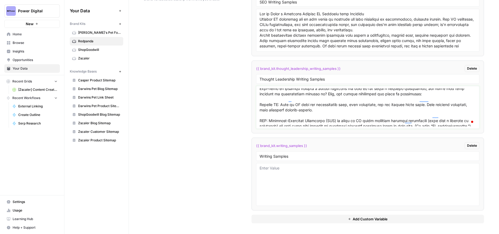
click at [259, 99] on textarea "To enrich screen reader interactions, please activate Accessibility in Grammarl…" at bounding box center [367, 108] width 216 height 38
click at [259, 115] on div at bounding box center [367, 107] width 223 height 43
click at [260, 115] on textarea "To enrich screen reader interactions, please activate Accessibility in Grammarl…" at bounding box center [367, 108] width 216 height 38
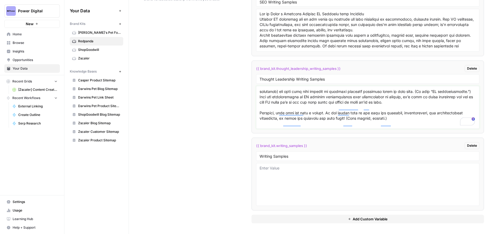
type textarea "# Real-time AI: what is it and why it needs streaming data ## How streaming dat…"
click at [210, 129] on div "Custom Variables Create custom variables that will appear as global brand varia…" at bounding box center [314, 104] width 340 height 262
click at [272, 170] on textarea "To enrich screen reader interactions, please activate Accessibility in Grammarl…" at bounding box center [367, 185] width 216 height 38
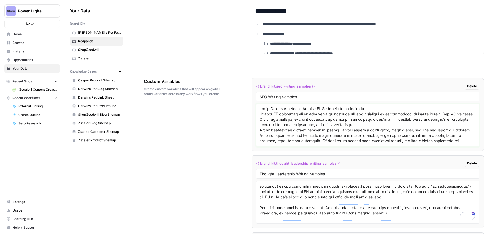
click at [260, 108] on textarea at bounding box center [367, 125] width 216 height 38
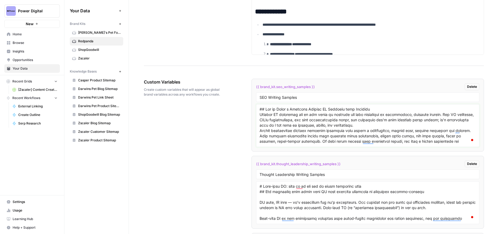
click at [263, 108] on textarea "To enrich screen reader interactions, please activate Accessibility in Grammarl…" at bounding box center [367, 126] width 216 height 38
click at [352, 125] on textarea "To enrich screen reader interactions, please activate Accessibility in Grammarl…" at bounding box center [367, 126] width 216 height 38
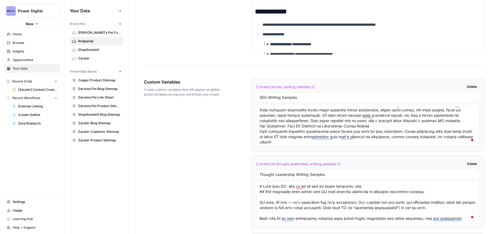
click at [439, 121] on textarea "To enrich screen reader interactions, please activate Accessibility in Grammarl…" at bounding box center [367, 126] width 216 height 38
click at [260, 126] on textarea "To enrich screen reader interactions, please activate Accessibility in Grammarl…" at bounding box center [367, 126] width 216 height 38
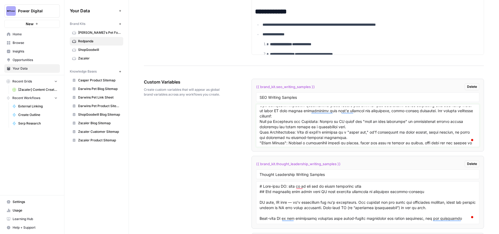
click at [298, 118] on textarea "To enrich screen reader interactions, please activate Accessibility in Grammarl…" at bounding box center [367, 126] width 216 height 38
click at [260, 122] on textarea "To enrich screen reader interactions, please activate Accessibility in Grammarl…" at bounding box center [367, 126] width 216 height 38
click at [259, 131] on textarea "To enrich screen reader interactions, please activate Accessibility in Grammarl…" at bounding box center [367, 126] width 216 height 38
click at [258, 122] on div at bounding box center [367, 125] width 223 height 43
click at [260, 122] on textarea "To enrich screen reader interactions, please activate Accessibility in Grammarl…" at bounding box center [367, 126] width 216 height 38
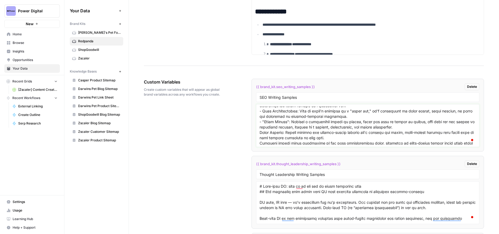
click at [260, 133] on textarea "To enrich screen reader interactions, please activate Accessibility in Grammarl…" at bounding box center [367, 126] width 216 height 38
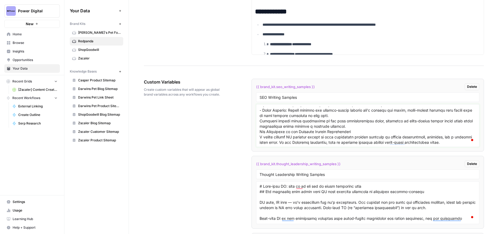
click at [340, 116] on textarea "To enrich screen reader interactions, please activate Accessibility in Grammarl…" at bounding box center [367, 126] width 216 height 38
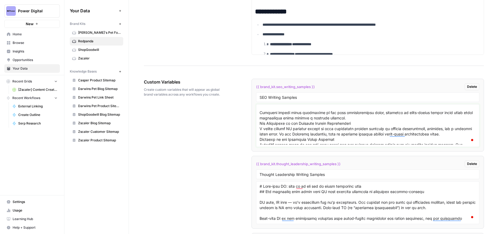
click at [350, 118] on textarea "To enrich screen reader interactions, please activate Accessibility in Grammarl…" at bounding box center [367, 126] width 216 height 38
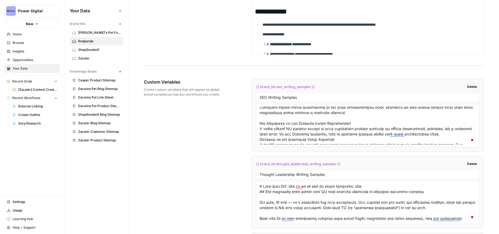
click at [260, 123] on textarea "To enrich screen reader interactions, please activate Accessibility in Grammarl…" at bounding box center [367, 126] width 216 height 38
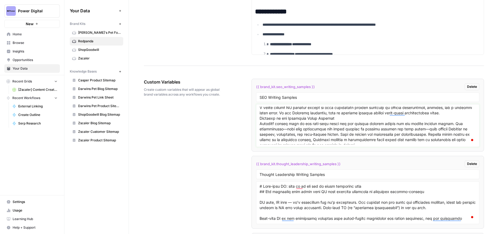
click at [465, 115] on textarea "To enrich screen reader interactions, please activate Accessibility in Grammarl…" at bounding box center [367, 126] width 216 height 38
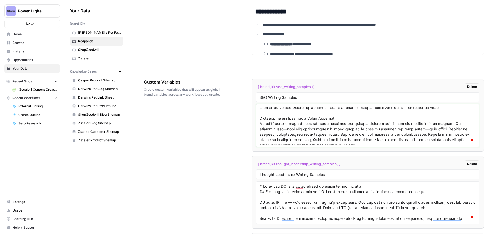
click at [260, 119] on textarea "To enrich screen reader interactions, please activate Accessibility in Grammarl…" at bounding box center [367, 126] width 216 height 38
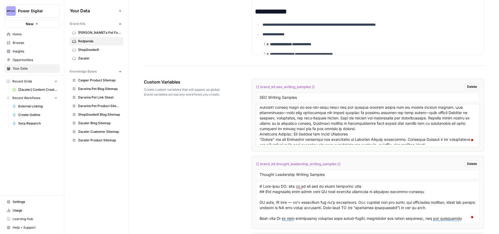
click at [335, 130] on textarea "To enrich screen reader interactions, please activate Accessibility in Grammarl…" at bounding box center [367, 126] width 216 height 38
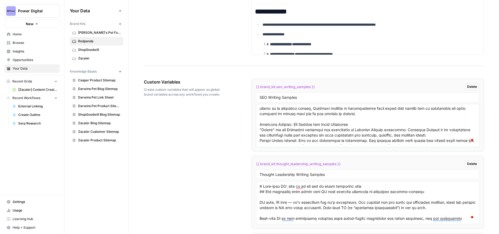
click at [260, 125] on textarea "To enrich screen reader interactions, please activate Accessibility in Grammarl…" at bounding box center [367, 126] width 216 height 38
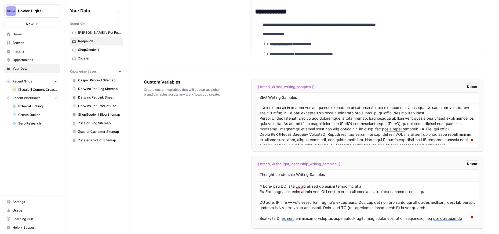
click at [464, 129] on textarea "To enrich screen reader interactions, please activate Accessibility in Grammarl…" at bounding box center [367, 126] width 216 height 38
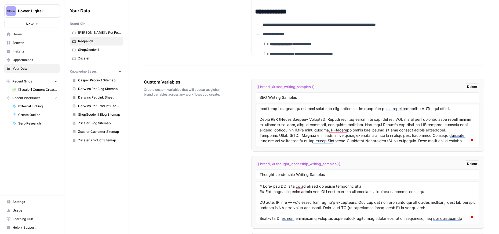
click at [260, 119] on textarea "To enrich screen reader interactions, please activate Accessibility in Grammarl…" at bounding box center [367, 126] width 216 height 38
click at [259, 135] on textarea "To enrich screen reader interactions, please activate Accessibility in Grammarl…" at bounding box center [367, 126] width 216 height 38
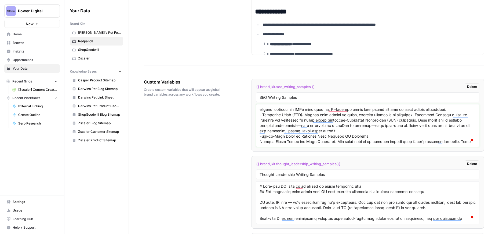
click at [336, 130] on textarea "To enrich screen reader interactions, please activate Accessibility in Grammarl…" at bounding box center [367, 126] width 216 height 38
click at [259, 141] on textarea "To enrich screen reader interactions, please activate Accessibility in Grammarl…" at bounding box center [367, 126] width 216 height 38
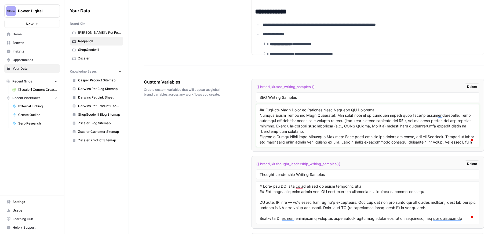
click at [260, 115] on textarea "To enrich screen reader interactions, please activate Accessibility in Grammarl…" at bounding box center [367, 126] width 216 height 38
click at [472, 122] on textarea "To enrich screen reader interactions, please activate Accessibility in Grammarl…" at bounding box center [367, 126] width 216 height 38
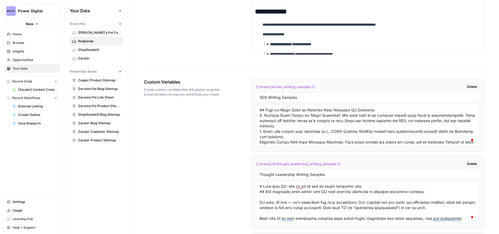
click at [310, 130] on textarea "To enrich screen reader interactions, please activate Accessibility in Grammarl…" at bounding box center [367, 126] width 216 height 38
click at [468, 120] on textarea "To enrich screen reader interactions, please activate Accessibility in Grammarl…" at bounding box center [367, 126] width 216 height 38
click at [265, 126] on textarea "To enrich screen reader interactions, please activate Accessibility in Grammarl…" at bounding box center [367, 126] width 216 height 38
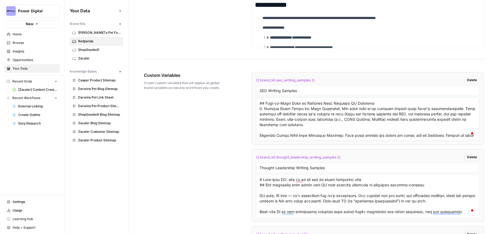
click at [259, 135] on textarea "To enrich screen reader interactions, please activate Accessibility in Grammarl…" at bounding box center [367, 119] width 216 height 38
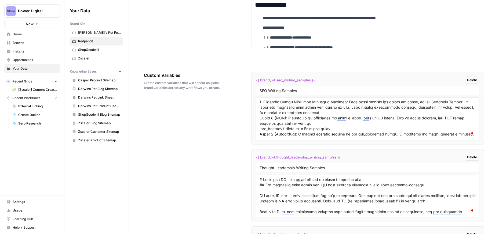
click at [260, 119] on textarea "To enrich screen reader interactions, please activate Accessibility in Grammarl…" at bounding box center [367, 119] width 216 height 38
click at [259, 135] on div at bounding box center [367, 119] width 223 height 43
click at [260, 135] on textarea "To enrich screen reader interactions, please activate Accessibility in Grammarl…" at bounding box center [367, 119] width 216 height 38
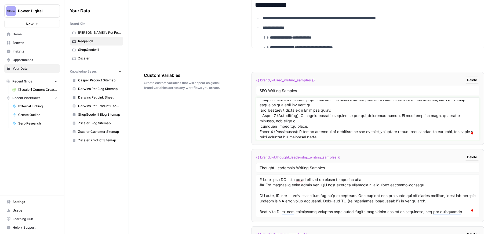
click at [260, 132] on textarea "To enrich screen reader interactions, please activate Accessibility in Grammarl…" at bounding box center [367, 119] width 216 height 38
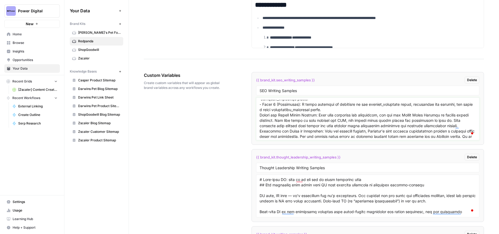
click at [323, 111] on textarea "To enrich screen reader interactions, please activate Accessibility in Grammarl…" at bounding box center [367, 119] width 216 height 38
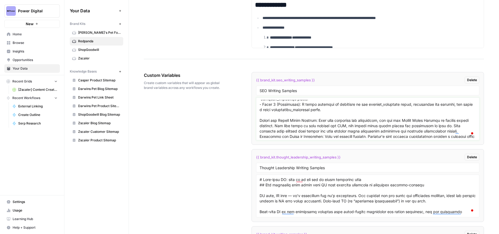
click at [259, 120] on textarea "To enrich screen reader interactions, please activate Accessibility in Grammarl…" at bounding box center [367, 119] width 216 height 38
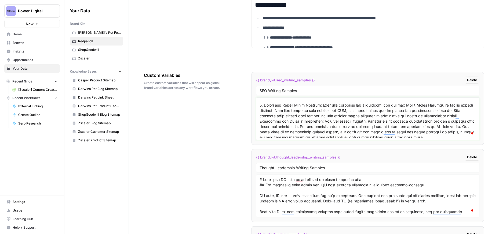
click at [463, 118] on textarea "To enrich screen reader interactions, please activate Accessibility in Grammarl…" at bounding box center [367, 119] width 216 height 38
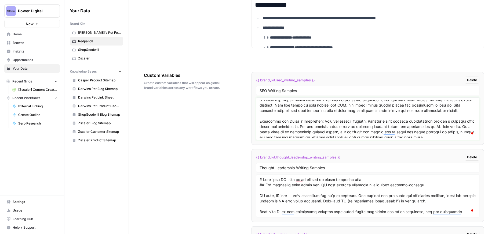
click at [259, 121] on textarea "To enrich screen reader interactions, please activate Accessibility in Grammarl…" at bounding box center [367, 119] width 216 height 38
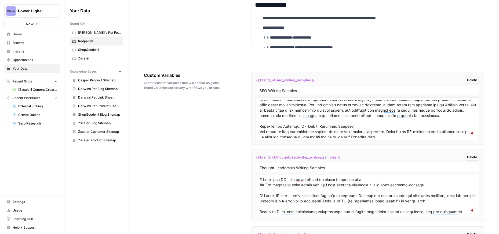
click at [259, 126] on textarea "To enrich screen reader interactions, please activate Accessibility in Grammarl…" at bounding box center [367, 119] width 216 height 38
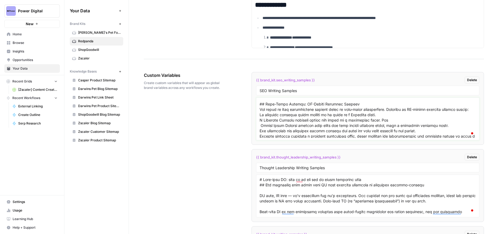
click at [384, 117] on textarea "To enrich screen reader interactions, please activate Accessibility in Grammarl…" at bounding box center [367, 119] width 216 height 38
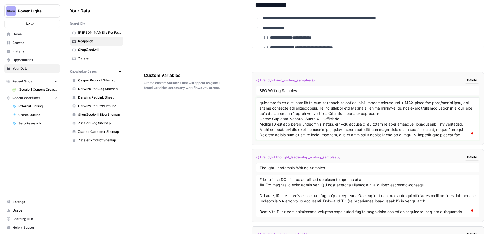
click at [391, 111] on textarea "To enrich screen reader interactions, please activate Accessibility in Grammarl…" at bounding box center [367, 119] width 216 height 38
click at [398, 115] on textarea "To enrich screen reader interactions, please activate Accessibility in Grammarl…" at bounding box center [367, 119] width 216 height 38
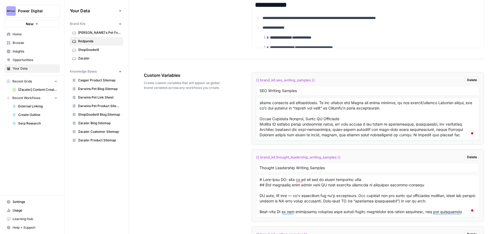
click at [260, 119] on textarea "To enrich screen reader interactions, please activate Accessibility in Grammarl…" at bounding box center [367, 119] width 216 height 38
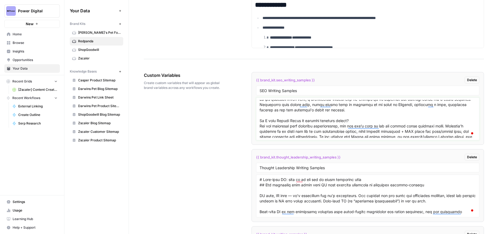
click at [260, 121] on textarea "To enrich screen reader interactions, please activate Accessibility in Grammarl…" at bounding box center [367, 119] width 216 height 38
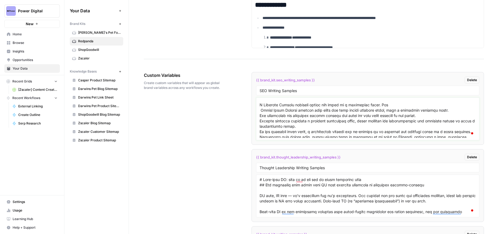
click at [261, 111] on textarea "To enrich screen reader interactions, please activate Accessibility in Grammarl…" at bounding box center [367, 119] width 216 height 38
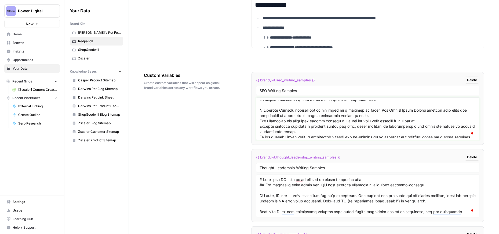
click at [367, 116] on textarea "To enrich screen reader interactions, please activate Accessibility in Grammarl…" at bounding box center [367, 119] width 216 height 38
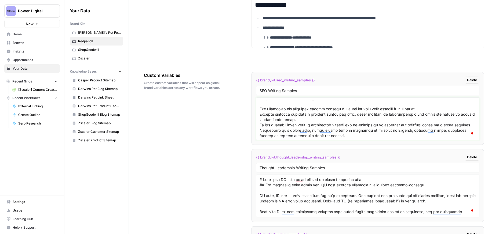
click at [306, 120] on textarea "To enrich screen reader interactions, please activate Accessibility in Grammarl…" at bounding box center [367, 119] width 216 height 38
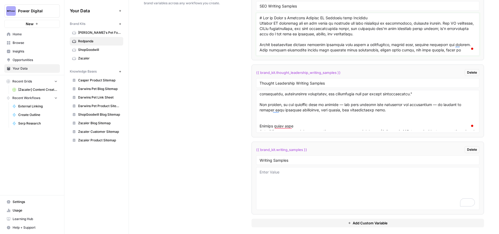
type textarea "# How to Build a Governed Agentic AI Pipeline with Redpanda Agentic AI pipeline…"
click at [280, 115] on textarea "To enrich screen reader interactions, please activate Accessibility in Grammarl…" at bounding box center [367, 112] width 216 height 38
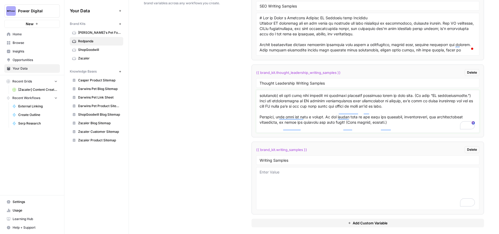
type textarea "# Real-time AI: what is it and why it needs streaming data ## How streaming dat…"
click at [237, 120] on div "Custom Variables Create custom variables that will appear as global brand varia…" at bounding box center [314, 108] width 340 height 262
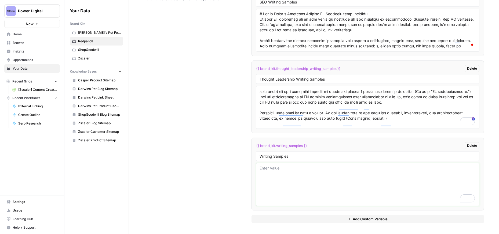
click at [279, 168] on textarea "To enrich screen reader interactions, please activate Accessibility in Grammarl…" at bounding box center [367, 185] width 216 height 38
paste textarea "Lor Ipsu dol Sit am Consec Adipiscing el Seddoe Temp Incididuntut labore etdolo…"
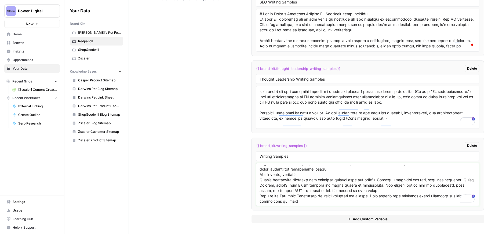
type textarea "Lor Ipsu dol Sit am Consec Adipiscing el Seddoe Temp Incididuntut labore etdolo…"
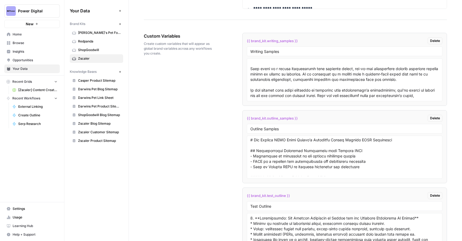
scroll to position [276, 0]
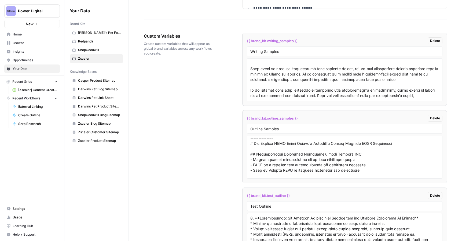
click at [84, 32] on span "[PERSON_NAME]'s Pet Food" at bounding box center [99, 32] width 43 height 5
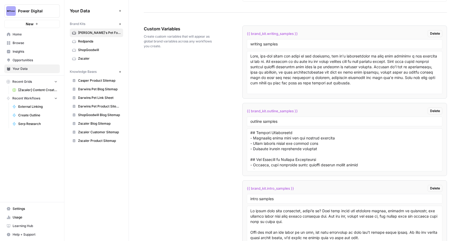
scroll to position [1046, 0]
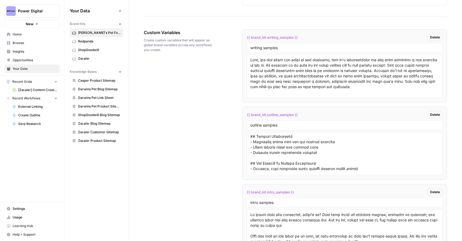
click at [85, 40] on span "Redpanda" at bounding box center [99, 41] width 43 height 5
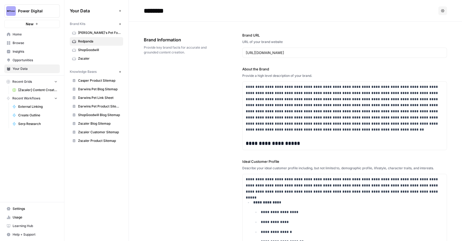
click at [85, 57] on span "Zscaler" at bounding box center [99, 58] width 43 height 5
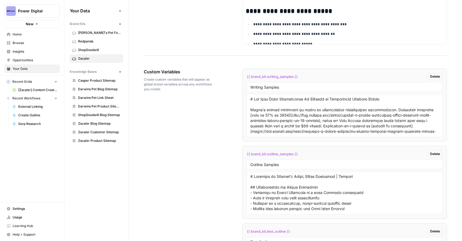
scroll to position [1140, 0]
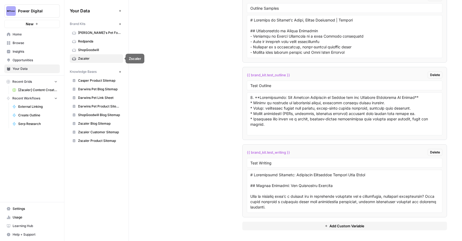
click at [86, 42] on span "Redpanda" at bounding box center [99, 41] width 43 height 5
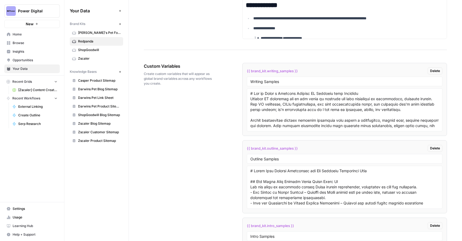
scroll to position [1015, 0]
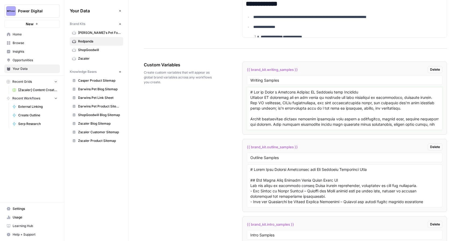
click at [299, 100] on textarea at bounding box center [344, 108] width 189 height 38
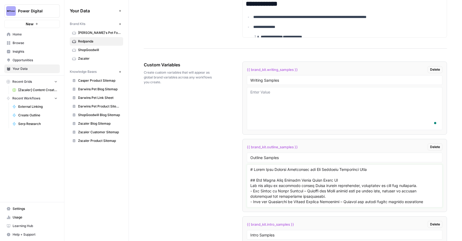
click at [279, 189] on textarea at bounding box center [344, 186] width 189 height 38
click at [187, 152] on div "Custom Variables Create custom variables that will appear as global brand varia…" at bounding box center [295, 182] width 303 height 262
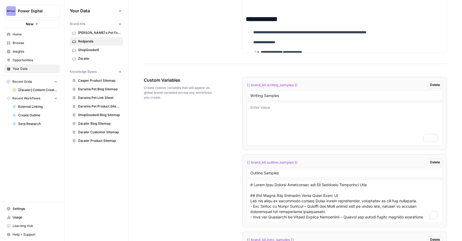
scroll to position [960, 0]
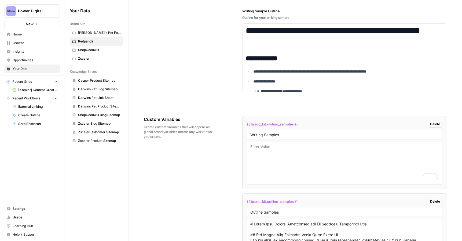
click at [208, 190] on div "Custom Variables Create custom variables that will appear as global brand varia…" at bounding box center [295, 236] width 303 height 262
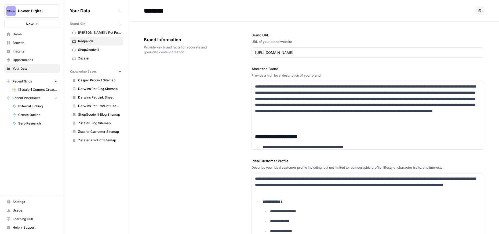
scroll to position [649, 0]
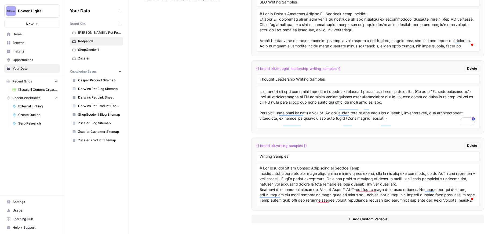
click at [367, 167] on textarea "To enrich screen reader interactions, please activate Accessibility in Grammarl…" at bounding box center [367, 185] width 216 height 38
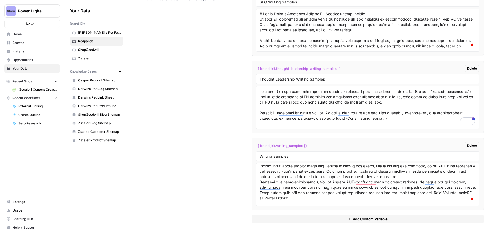
scroll to position [16, 0]
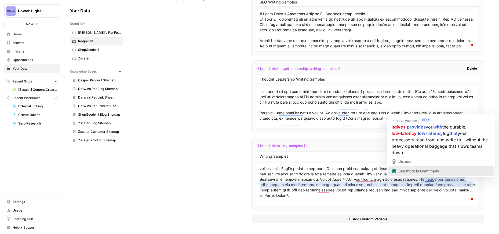
click at [426, 174] on div "See more in Grammarly" at bounding box center [418, 171] width 42 height 8
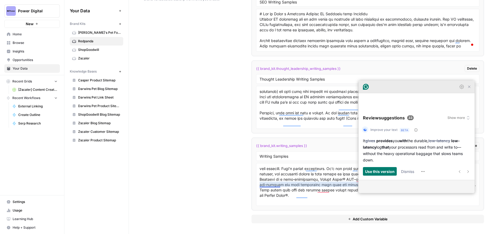
click at [469, 89] on icon "Close Grammarly Assistant" at bounding box center [469, 87] width 4 height 4
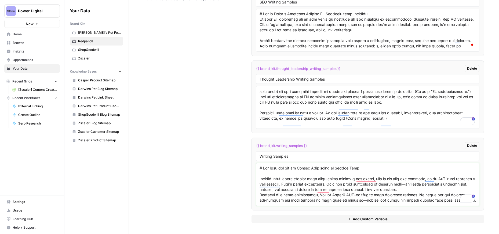
click at [431, 189] on textarea "To enrich screen reader interactions, please activate Accessibility in Grammarl…" at bounding box center [367, 185] width 216 height 38
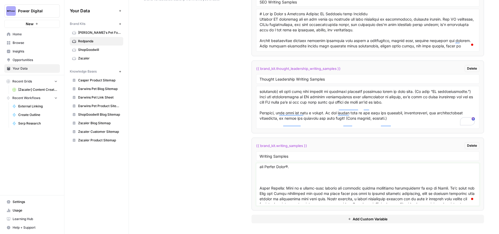
click at [283, 178] on textarea "To enrich screen reader interactions, please activate Accessibility in Grammarl…" at bounding box center [367, 185] width 216 height 38
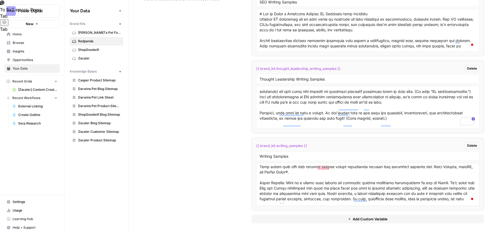
click at [260, 184] on textarea "To enrich screen reader interactions, please activate Accessibility in Grammarl…" at bounding box center [367, 185] width 216 height 38
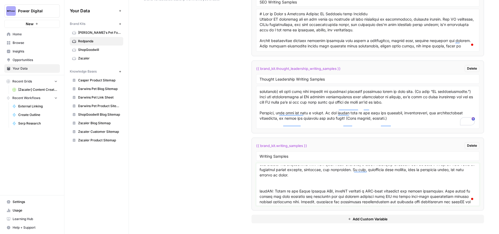
click at [267, 184] on textarea "To enrich screen reader interactions, please activate Accessibility in Grammarl…" at bounding box center [367, 185] width 216 height 38
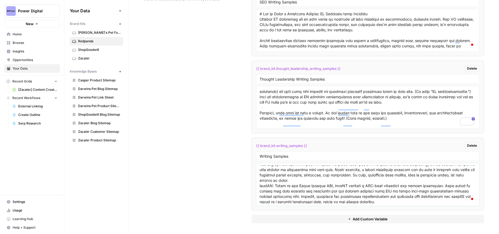
click at [260, 186] on textarea "To enrich screen reader interactions, please activate Accessibility in Grammarl…" at bounding box center [367, 185] width 216 height 38
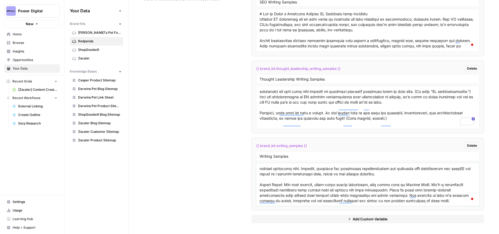
click at [260, 185] on textarea "To enrich screen reader interactions, please activate Accessibility in Grammarl…" at bounding box center [367, 185] width 216 height 38
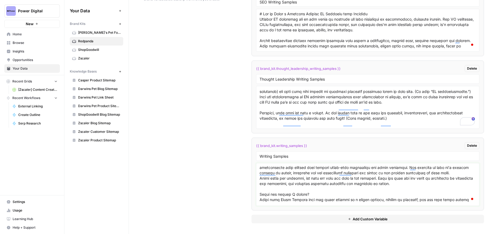
click at [420, 172] on textarea "To enrich screen reader interactions, please activate Accessibility in Grammarl…" at bounding box center [367, 185] width 216 height 38
click at [428, 174] on textarea "To enrich screen reader interactions, please activate Accessibility in Grammarl…" at bounding box center [367, 185] width 216 height 38
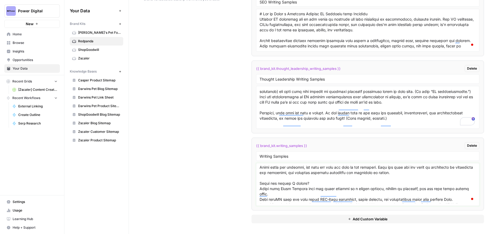
click at [260, 185] on textarea "To enrich screen reader interactions, please activate Accessibility in Grammarl…" at bounding box center [367, 185] width 216 height 38
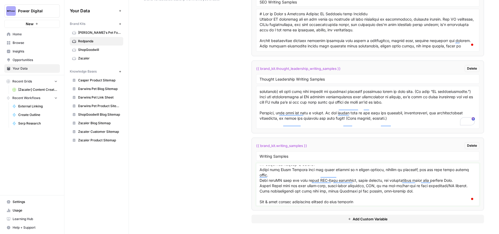
click at [260, 170] on textarea "To enrich screen reader interactions, please activate Accessibility in Grammarl…" at bounding box center [367, 185] width 216 height 38
click at [259, 180] on div at bounding box center [367, 184] width 223 height 43
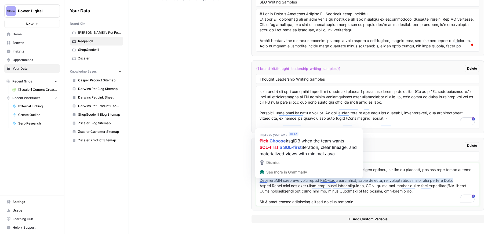
click at [259, 180] on textarea "To enrich screen reader interactions, please activate Accessibility in Grammarl…" at bounding box center [367, 185] width 216 height 38
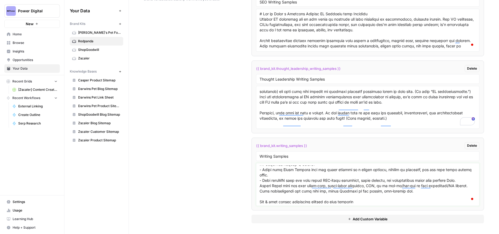
click at [259, 187] on textarea "To enrich screen reader interactions, please activate Accessibility in Grammarl…" at bounding box center [367, 185] width 216 height 38
click at [475, 186] on textarea "To enrich screen reader interactions, please activate Accessibility in Grammarl…" at bounding box center [367, 185] width 216 height 38
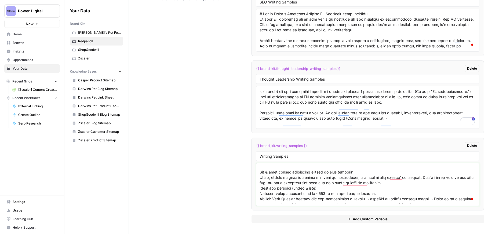
click at [261, 173] on textarea "To enrich screen reader interactions, please activate Accessibility in Grammarl…" at bounding box center [367, 185] width 216 height 38
click at [397, 185] on textarea "To enrich screen reader interactions, please activate Accessibility in Grammarl…" at bounding box center [367, 185] width 216 height 38
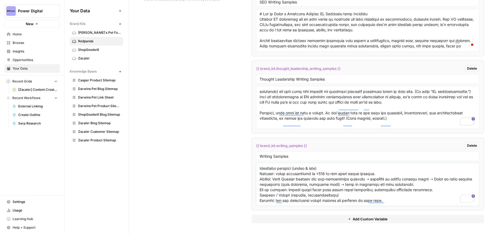
click at [260, 174] on textarea "To enrich screen reader interactions, please activate Accessibility in Grammarl…" at bounding box center [367, 185] width 216 height 38
click at [259, 179] on textarea "To enrich screen reader interactions, please activate Accessibility in Grammarl…" at bounding box center [367, 185] width 216 height 38
click at [259, 189] on textarea "To enrich screen reader interactions, please activate Accessibility in Grammarl…" at bounding box center [367, 185] width 216 height 38
type textarea "# Lor Ipsu dol Sit am Consec Adipiscing el Seddoe Temp Incididuntut labore etdo…"
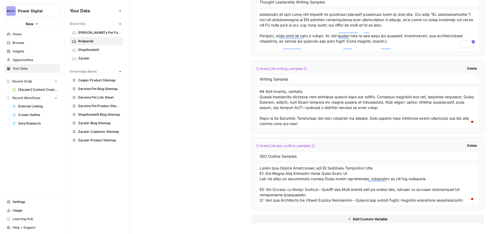
click at [259, 168] on div at bounding box center [367, 184] width 223 height 43
click at [260, 168] on textarea "To enrich screen reader interactions, please activate Accessibility in Grammarl…" at bounding box center [367, 185] width 216 height 38
drag, startPoint x: 267, startPoint y: 175, endPoint x: 259, endPoint y: 175, distance: 8.3
click at [259, 175] on div at bounding box center [367, 184] width 223 height 43
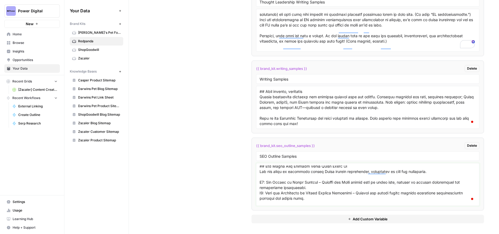
scroll to position [8, 0]
type textarea "# Lorem Ipsu Dolorsi Ametconsec adi Eli Seddoeiu Temporinci Utla ## Etd Magna A…"
click at [220, 124] on div "Custom Variables Create custom variables that will appear as global brand varia…" at bounding box center [314, 64] width 340 height 339
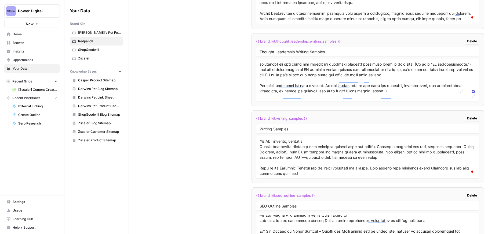
scroll to position [1114, 0]
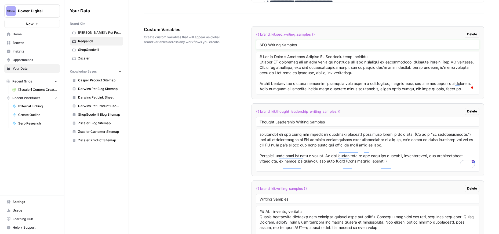
drag, startPoint x: 268, startPoint y: 45, endPoint x: 256, endPoint y: 46, distance: 11.8
click at [256, 46] on div "SEO Writing Samples" at bounding box center [367, 45] width 223 height 10
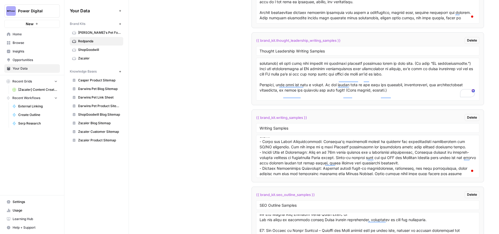
type input "Writing Samples"
click at [286, 153] on textarea "To enrich screen reader interactions, please activate Accessibility in Grammarl…" at bounding box center [367, 157] width 216 height 38
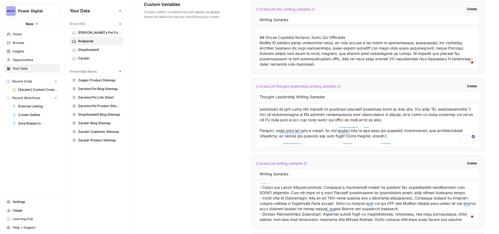
click at [287, 58] on textarea "To enrich screen reader interactions, please activate Accessibility in Grammarl…" at bounding box center [367, 48] width 216 height 38
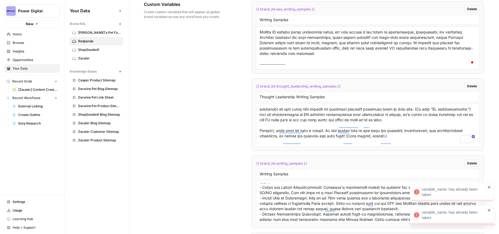
paste textarea "# Lor Ipsu dol Sit am Consec Adipiscing el Seddoe Temp Incididuntut labore etdo…"
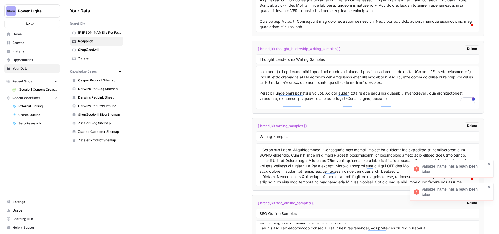
click at [222, 169] on div "Custom Variables Create custom variables that will appear as global brand varia…" at bounding box center [314, 122] width 340 height 339
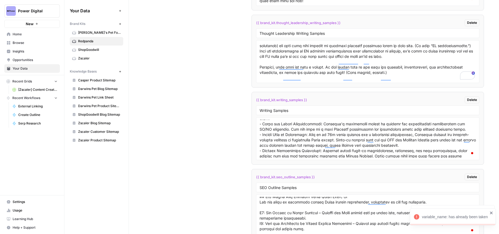
click at [473, 99] on span "Delete" at bounding box center [472, 100] width 10 height 5
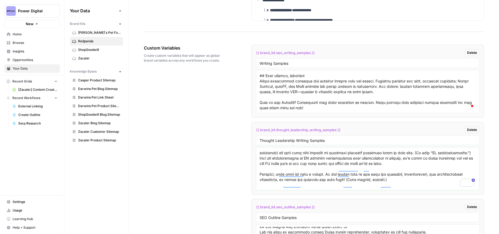
click at [274, 158] on textarea "To enrich screen reader interactions, please activate Accessibility in Grammarl…" at bounding box center [367, 169] width 216 height 38
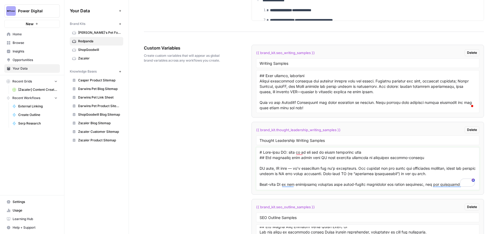
click at [274, 158] on textarea "To enrich screen reader interactions, please activate Accessibility in Grammarl…" at bounding box center [367, 169] width 216 height 38
click at [310, 102] on textarea "To enrich screen reader interactions, please activate Accessibility in Grammarl…" at bounding box center [367, 92] width 216 height 38
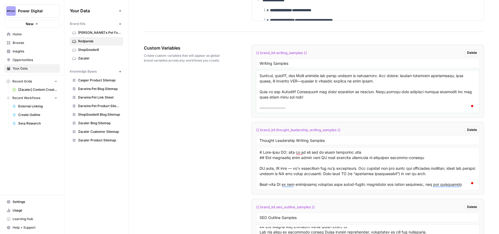
paste textarea "# Lor Ipsu dol Sit am Consec Adipiscing el Seddoe Temp Incididuntut labore etdo…"
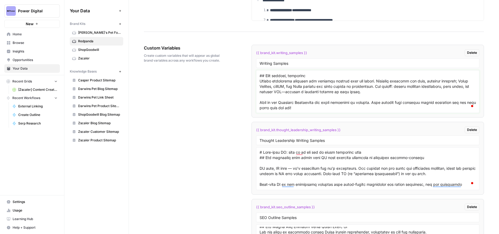
type textarea "# How to Build a Governed Agentic AI Pipeline with Redpanda Agentic AI pipeline…"
click at [469, 130] on span "Delete" at bounding box center [472, 130] width 10 height 5
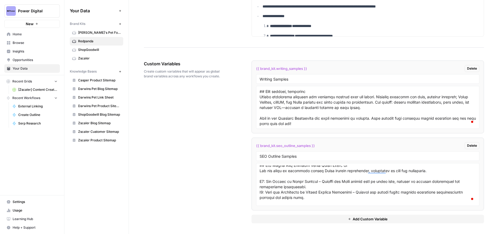
click at [204, 155] on div "Custom Variables Create custom variables that will appear as global brand varia…" at bounding box center [314, 142] width 340 height 185
drag, startPoint x: 268, startPoint y: 156, endPoint x: 251, endPoint y: 156, distance: 17.2
click at [251, 156] on div "Custom Variables Create custom variables that will appear as global brand varia…" at bounding box center [314, 142] width 340 height 185
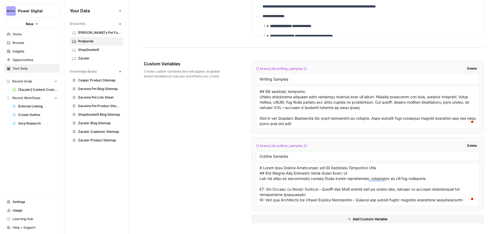
type input "Outline Samples"
drag, startPoint x: 267, startPoint y: 189, endPoint x: 257, endPoint y: 189, distance: 9.9
click at [257, 189] on div at bounding box center [367, 184] width 223 height 43
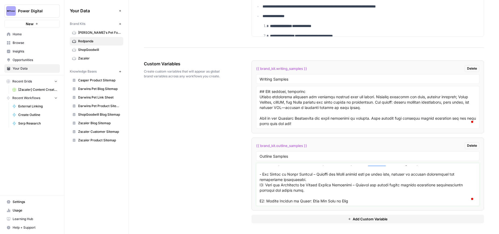
drag, startPoint x: 267, startPoint y: 200, endPoint x: 256, endPoint y: 200, distance: 11.0
click at [256, 200] on div at bounding box center [367, 184] width 223 height 43
click at [271, 177] on textarea "To enrich screen reader interactions, please activate Accessibility in Grammarl…" at bounding box center [367, 185] width 216 height 38
drag, startPoint x: 267, startPoint y: 185, endPoint x: 256, endPoint y: 185, distance: 10.5
click at [256, 185] on div at bounding box center [367, 184] width 223 height 43
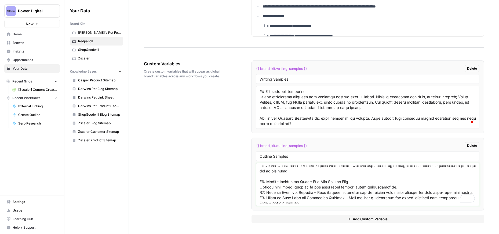
drag, startPoint x: 267, startPoint y: 201, endPoint x: 258, endPoint y: 201, distance: 9.1
click at [258, 201] on div at bounding box center [367, 184] width 223 height 43
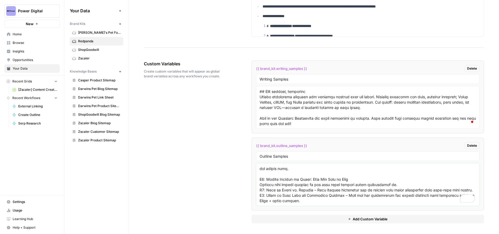
click at [275, 175] on textarea "To enrich screen reader interactions, please activate Accessibility in Grammarl…" at bounding box center [367, 185] width 216 height 38
drag, startPoint x: 267, startPoint y: 179, endPoint x: 260, endPoint y: 179, distance: 6.7
click at [260, 179] on textarea "To enrich screen reader interactions, please activate Accessibility in Grammarl…" at bounding box center [367, 185] width 216 height 38
click at [396, 183] on textarea "To enrich screen reader interactions, please activate Accessibility in Grammarl…" at bounding box center [367, 185] width 216 height 38
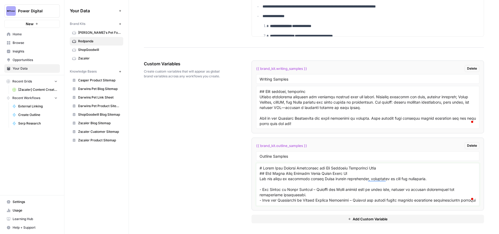
click at [384, 167] on textarea "To enrich screen reader interactions, please activate Accessibility in Grammarl…" at bounding box center [367, 185] width 216 height 38
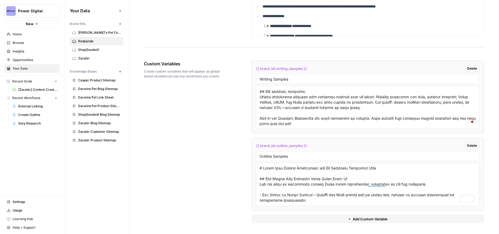
click at [270, 191] on textarea "To enrich screen reader interactions, please activate Accessibility in Grammarl…" at bounding box center [367, 185] width 216 height 38
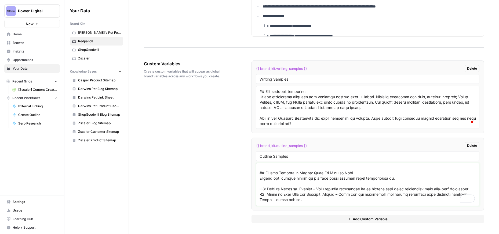
click at [280, 185] on textarea "To enrich screen reader interactions, please activate Accessibility in Grammarl…" at bounding box center [367, 185] width 216 height 38
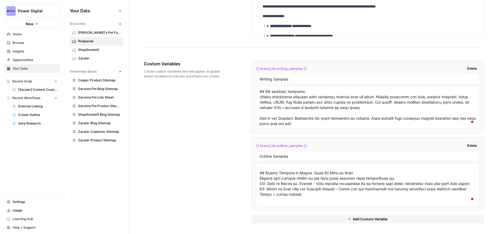
drag, startPoint x: 266, startPoint y: 183, endPoint x: 253, endPoint y: 183, distance: 12.6
click at [253, 183] on li "{{ brand_kit.outline_samples }} Delete Outline Samples" at bounding box center [367, 174] width 232 height 73
drag, startPoint x: 267, startPoint y: 195, endPoint x: 255, endPoint y: 195, distance: 11.8
click at [255, 195] on li "{{ brand_kit.outline_samples }} Delete Outline Samples" at bounding box center [367, 174] width 232 height 73
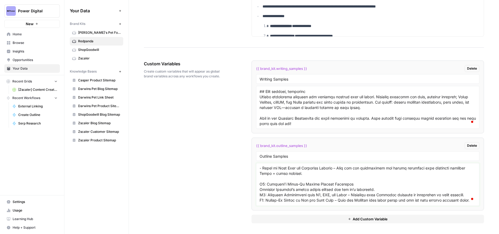
drag, startPoint x: 265, startPoint y: 190, endPoint x: 257, endPoint y: 190, distance: 8.0
click at [257, 190] on div at bounding box center [367, 184] width 223 height 43
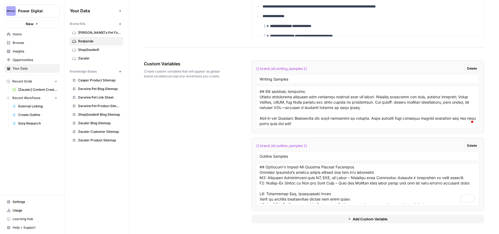
drag, startPoint x: 267, startPoint y: 184, endPoint x: 254, endPoint y: 184, distance: 12.9
click at [254, 184] on li "{{ brand_kit.outline_samples }} Delete Outline Samples" at bounding box center [367, 174] width 232 height 73
drag, startPoint x: 267, startPoint y: 189, endPoint x: 255, endPoint y: 189, distance: 12.3
click at [255, 189] on li "{{ brand_kit.outline_samples }} Delete Outline Samples" at bounding box center [367, 174] width 232 height 73
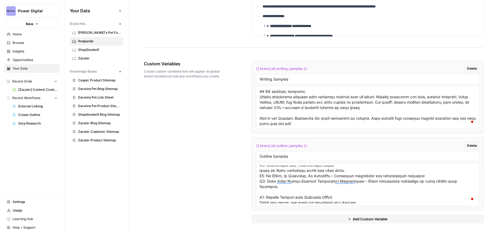
drag, startPoint x: 266, startPoint y: 176, endPoint x: 258, endPoint y: 176, distance: 8.3
click at [258, 176] on div at bounding box center [367, 184] width 223 height 43
drag, startPoint x: 267, startPoint y: 186, endPoint x: 258, endPoint y: 186, distance: 9.1
click at [258, 186] on div at bounding box center [367, 184] width 223 height 43
drag, startPoint x: 267, startPoint y: 192, endPoint x: 254, endPoint y: 192, distance: 13.4
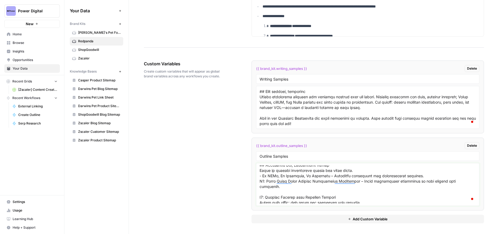
click at [254, 192] on li "{{ brand_kit.outline_samples }} Delete Outline Samples" at bounding box center [367, 174] width 232 height 73
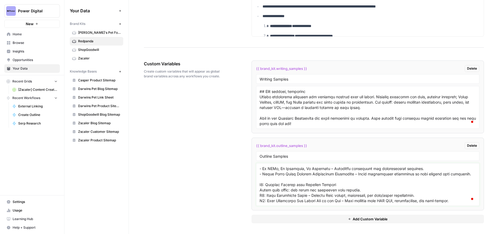
drag, startPoint x: 267, startPoint y: 182, endPoint x: 255, endPoint y: 182, distance: 11.8
click at [255, 182] on li "{{ brand_kit.outline_samples }} Delete Outline Samples" at bounding box center [367, 174] width 232 height 73
drag, startPoint x: 267, startPoint y: 193, endPoint x: 256, endPoint y: 193, distance: 10.5
click at [256, 193] on div at bounding box center [367, 184] width 223 height 43
drag, startPoint x: 267, startPoint y: 199, endPoint x: 252, endPoint y: 199, distance: 15.0
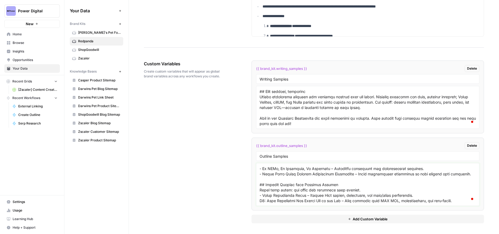
click at [252, 199] on li "{{ brand_kit.outline_samples }} Delete Outline Samples" at bounding box center [367, 174] width 232 height 73
click at [277, 192] on textarea "To enrich screen reader interactions, please activate Accessibility in Grammarl…" at bounding box center [367, 185] width 216 height 38
drag, startPoint x: 268, startPoint y: 195, endPoint x: 255, endPoint y: 195, distance: 12.6
click at [255, 195] on li "{{ brand_kit.outline_samples }} Delete Outline Samples" at bounding box center [367, 174] width 232 height 73
click at [185, 164] on div "Custom Variables Create custom variables that will appear as global brand varia…" at bounding box center [314, 142] width 340 height 185
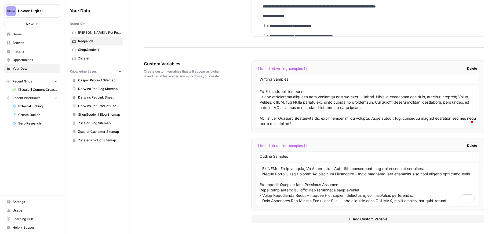
click at [449, 196] on textarea "To enrich screen reader interactions, please activate Accessibility in Grammarl…" at bounding box center [367, 185] width 216 height 38
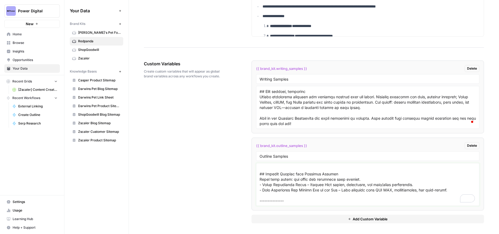
paste textarea "Stream Processing with Kafka: How to Accelerate Event-Driven App Development H2…"
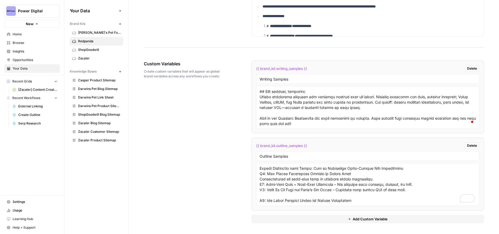
click at [259, 179] on div at bounding box center [367, 184] width 223 height 43
click at [260, 178] on textarea "To enrich screen reader interactions, please activate Accessibility in Grammarl…" at bounding box center [367, 185] width 216 height 38
click at [416, 178] on textarea "To enrich screen reader interactions, please activate Accessibility in Grammarl…" at bounding box center [367, 185] width 216 height 38
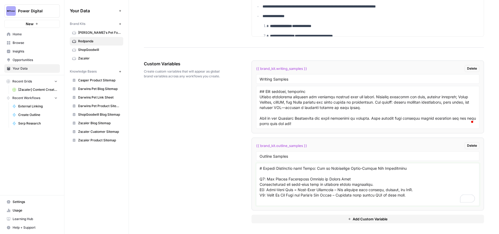
drag, startPoint x: 266, startPoint y: 190, endPoint x: 255, endPoint y: 190, distance: 10.5
click at [255, 190] on li "{{ brand_kit.outline_samples }} Delete Outline Samples" at bounding box center [367, 174] width 232 height 73
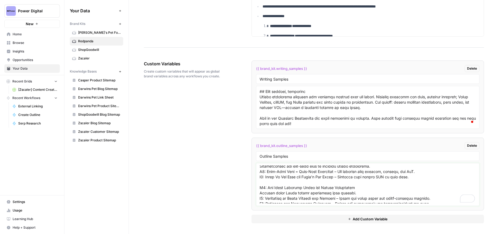
drag, startPoint x: 267, startPoint y: 182, endPoint x: 257, endPoint y: 182, distance: 9.9
click at [257, 182] on div at bounding box center [367, 184] width 223 height 43
drag, startPoint x: 266, startPoint y: 187, endPoint x: 257, endPoint y: 187, distance: 9.7
click at [257, 187] on div at bounding box center [367, 184] width 223 height 43
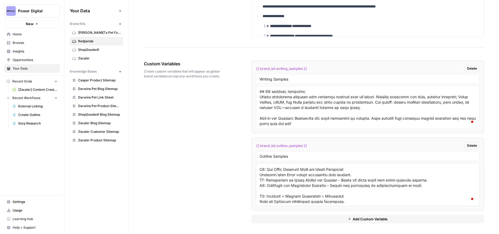
drag, startPoint x: 267, startPoint y: 180, endPoint x: 255, endPoint y: 180, distance: 12.6
click at [255, 180] on li "{{ brand_kit.outline_samples }} Delete Outline Samples" at bounding box center [367, 174] width 232 height 73
drag, startPoint x: 267, startPoint y: 192, endPoint x: 255, endPoint y: 192, distance: 11.5
click at [255, 192] on li "{{ brand_kit.outline_samples }} Delete Outline Samples" at bounding box center [367, 174] width 232 height 73
drag, startPoint x: 267, startPoint y: 197, endPoint x: 257, endPoint y: 197, distance: 9.4
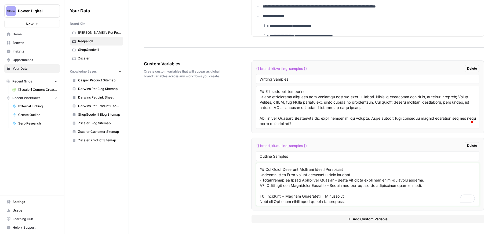
click at [257, 197] on div at bounding box center [367, 184] width 223 height 43
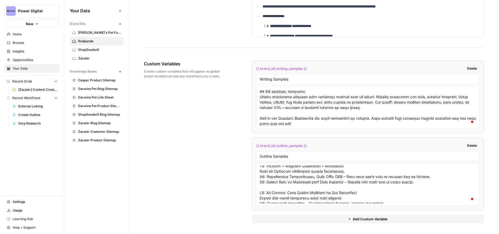
drag, startPoint x: 266, startPoint y: 177, endPoint x: 252, endPoint y: 177, distance: 13.7
click at [252, 177] on li "{{ brand_kit.outline_samples }} Delete Outline Samples" at bounding box center [367, 174] width 232 height 73
drag, startPoint x: 266, startPoint y: 188, endPoint x: 255, endPoint y: 188, distance: 11.0
click at [255, 188] on li "{{ brand_kit.outline_samples }} Delete Outline Samples" at bounding box center [367, 174] width 232 height 73
drag, startPoint x: 266, startPoint y: 193, endPoint x: 258, endPoint y: 193, distance: 8.9
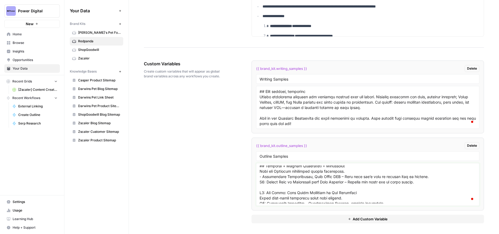
click at [258, 193] on div at bounding box center [367, 184] width 223 height 43
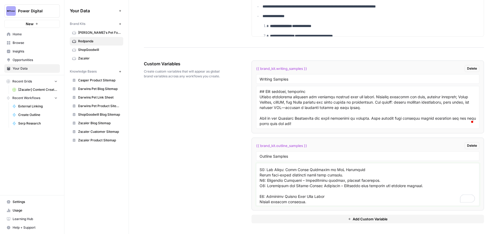
drag, startPoint x: 267, startPoint y: 181, endPoint x: 251, endPoint y: 181, distance: 16.9
click at [251, 181] on div "Custom Variables Create custom variables that will appear as global brand varia…" at bounding box center [314, 142] width 340 height 185
drag, startPoint x: 266, startPoint y: 191, endPoint x: 249, endPoint y: 191, distance: 17.7
click at [249, 191] on div "Custom Variables Create custom variables that will appear as global brand varia…" at bounding box center [314, 142] width 340 height 185
drag, startPoint x: 266, startPoint y: 197, endPoint x: 254, endPoint y: 197, distance: 12.3
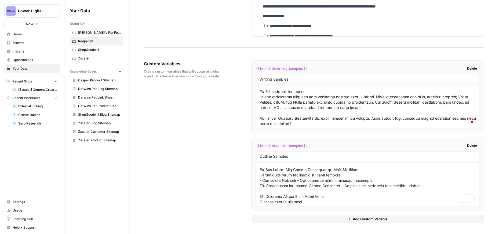
click at [254, 197] on li "{{ brand_kit.outline_samples }} Delete Outline Samples" at bounding box center [367, 174] width 232 height 73
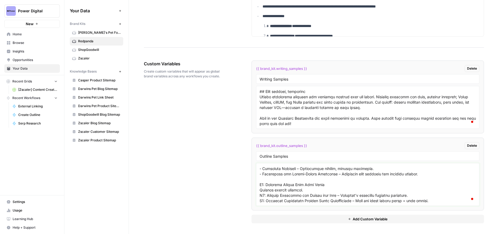
drag, startPoint x: 267, startPoint y: 179, endPoint x: 252, endPoint y: 179, distance: 14.2
click at [252, 179] on li "{{ brand_kit.outline_samples }} Delete Outline Samples" at bounding box center [367, 174] width 232 height 73
drag, startPoint x: 267, startPoint y: 190, endPoint x: 254, endPoint y: 190, distance: 13.1
click at [254, 190] on li "{{ brand_kit.outline_samples }} Delete Outline Samples" at bounding box center [367, 174] width 232 height 73
drag, startPoint x: 266, startPoint y: 195, endPoint x: 258, endPoint y: 195, distance: 8.0
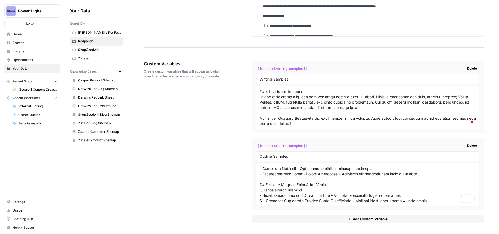
click at [258, 195] on div at bounding box center [367, 184] width 223 height 43
type textarea "# Kafka Data Storage Challenges and How Redpanda Simplifies Them ## Why Kafka D…"
click at [206, 179] on div "Custom Variables Create custom variables that will appear as global brand varia…" at bounding box center [314, 142] width 340 height 185
click at [348, 220] on icon "button" at bounding box center [349, 219] width 3 height 3
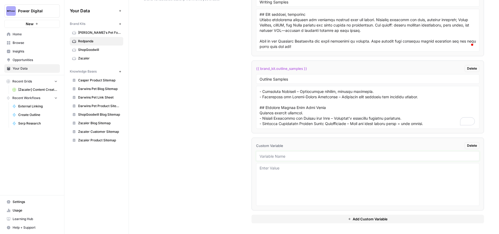
click at [269, 155] on input "text" at bounding box center [367, 156] width 216 height 5
type input "Intro Samples"
click at [282, 166] on textarea at bounding box center [367, 185] width 216 height 38
paste textarea "Federated GraphQL APIs are becoming the default for modern application backends…"
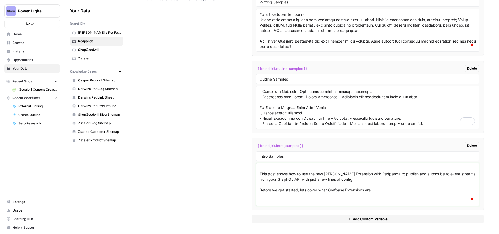
scroll to position [63, 0]
paste textarea "Open-source Apache Iceberg™ is a high-performance, open table format built for …"
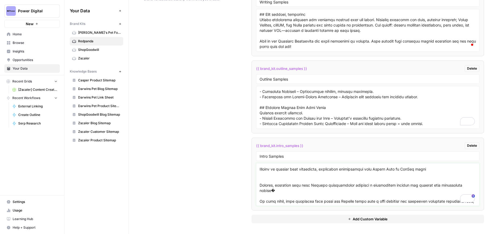
scroll to position [123, 0]
drag, startPoint x: 282, startPoint y: 195, endPoint x: 271, endPoint y: 195, distance: 11.3
click at [271, 195] on textarea "To enrich screen reader interactions, please activate Accessibility in Grammarl…" at bounding box center [367, 185] width 216 height 38
click at [444, 200] on textarea "To enrich screen reader interactions, please activate Accessibility in Grammarl…" at bounding box center [367, 185] width 216 height 38
drag, startPoint x: 457, startPoint y: 201, endPoint x: 411, endPoint y: 202, distance: 46.1
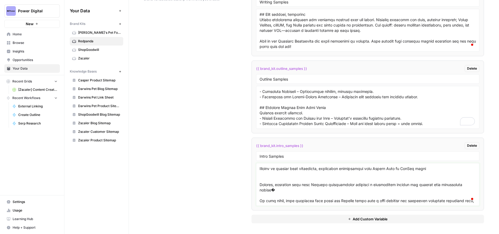
click at [411, 202] on textarea "To enrich screen reader interactions, please activate Accessibility in Grammarl…" at bounding box center [367, 185] width 216 height 38
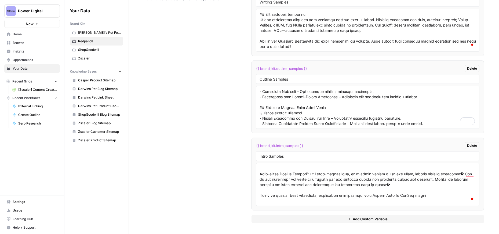
scroll to position [94, 0]
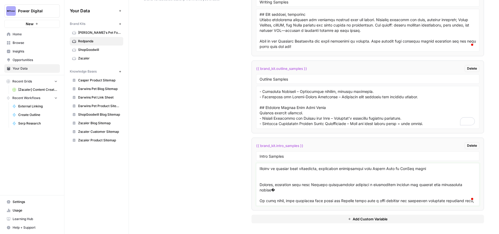
drag, startPoint x: 260, startPoint y: 190, endPoint x: 421, endPoint y: 205, distance: 161.7
click at [421, 205] on div at bounding box center [367, 184] width 223 height 43
paste textarea "AI this, AI that — it’s everywhere and it’s inevitable. But between the eye rol…"
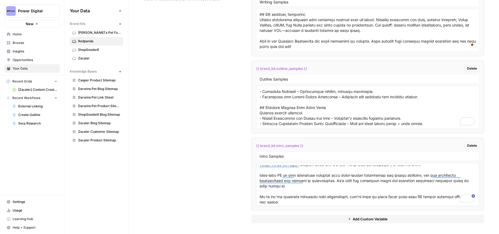
type textarea "Federated GraphQL APIs are becoming the default for modern application backends…"
click at [204, 179] on div "Custom Variables Create custom variables that will appear as global brand varia…" at bounding box center [314, 104] width 340 height 262
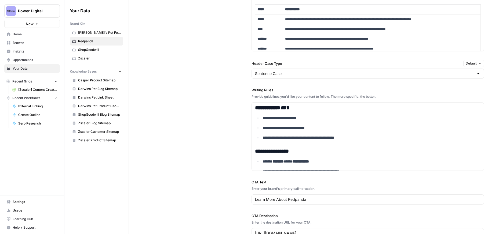
scroll to position [567, 0]
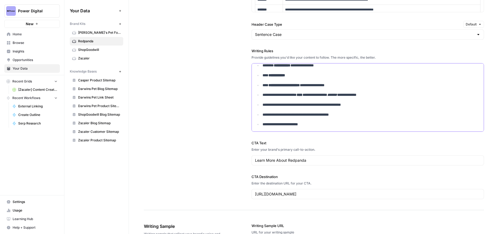
click at [319, 127] on p "**********" at bounding box center [371, 125] width 218 height 6
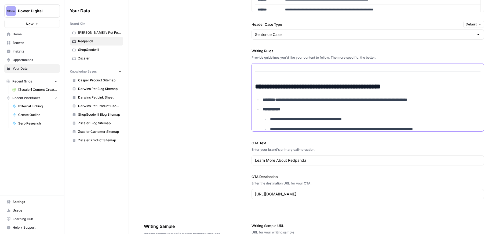
scroll to position [961, 0]
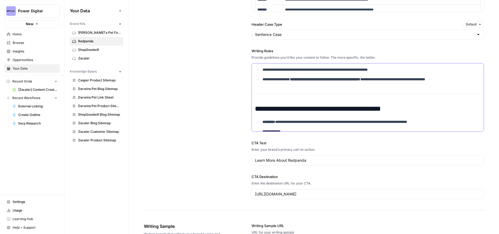
click at [255, 110] on h2 "**********" at bounding box center [367, 109] width 225 height 8
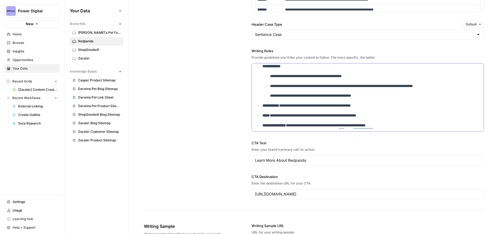
scroll to position [993, 0]
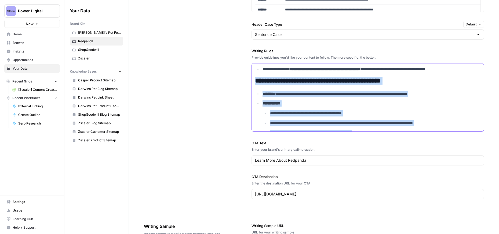
drag, startPoint x: 297, startPoint y: 124, endPoint x: 255, endPoint y: 83, distance: 59.2
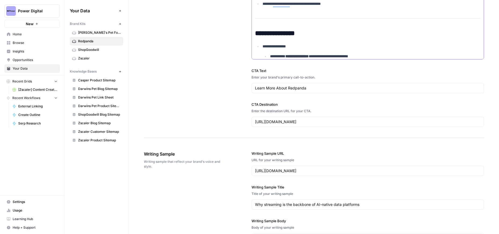
click at [255, 34] on h2 "**********" at bounding box center [367, 34] width 225 height 8
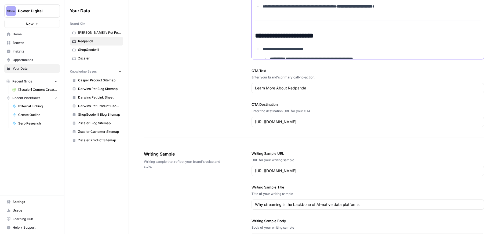
click at [255, 35] on h2 "**********" at bounding box center [367, 36] width 225 height 8
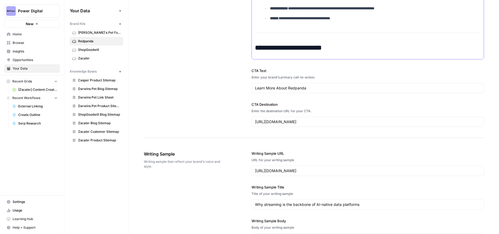
click at [256, 48] on h2 "**********" at bounding box center [367, 48] width 225 height 8
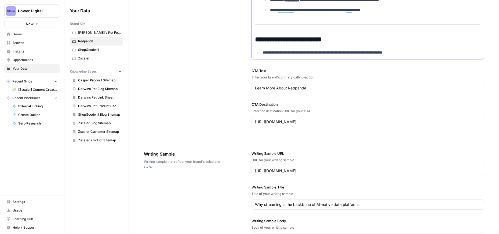
click at [255, 38] on h2 "**********" at bounding box center [367, 40] width 225 height 8
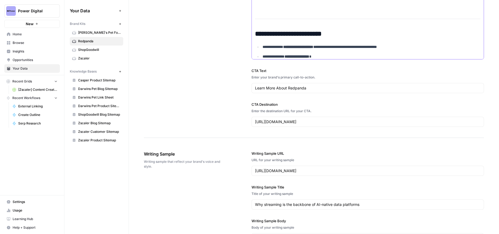
click at [255, 34] on h2 "**********" at bounding box center [367, 34] width 225 height 8
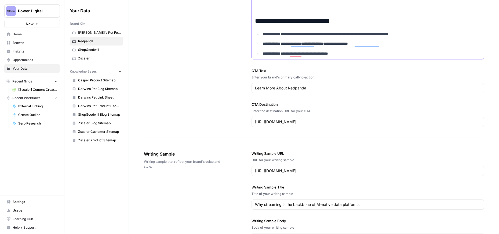
click at [255, 21] on h2 "**********" at bounding box center [367, 21] width 225 height 8
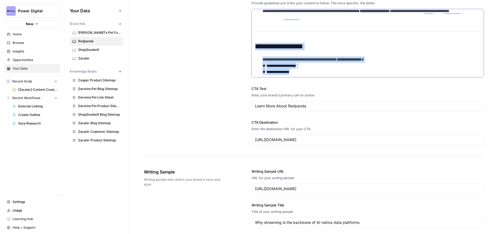
drag, startPoint x: 307, startPoint y: 73, endPoint x: 254, endPoint y: 46, distance: 60.0
click at [254, 46] on div "**********" at bounding box center [368, 136] width 232 height 907
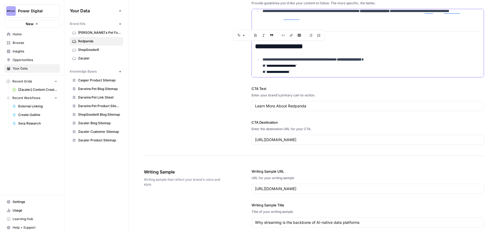
click at [323, 49] on h2 "**********" at bounding box center [367, 47] width 225 height 8
click at [255, 47] on h2 "**********" at bounding box center [367, 47] width 225 height 8
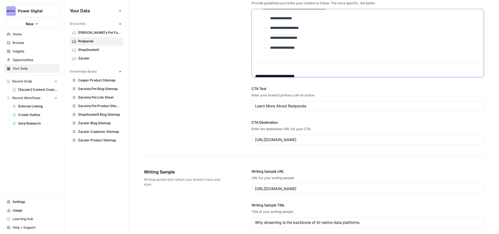
click at [255, 75] on h2 "**********" at bounding box center [367, 78] width 225 height 8
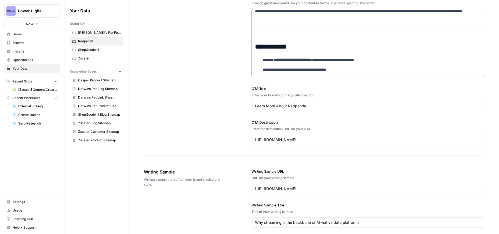
click at [257, 45] on h2 "**********" at bounding box center [367, 47] width 225 height 8
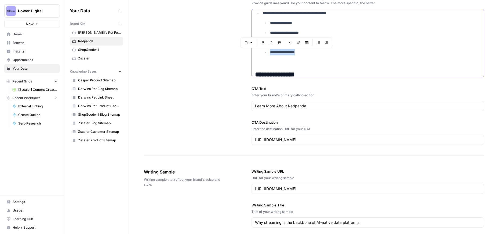
drag, startPoint x: 312, startPoint y: 55, endPoint x: 292, endPoint y: 47, distance: 21.2
click at [292, 47] on body "**********" at bounding box center [249, 117] width 499 height 234
click at [277, 24] on p "**********" at bounding box center [375, 23] width 210 height 6
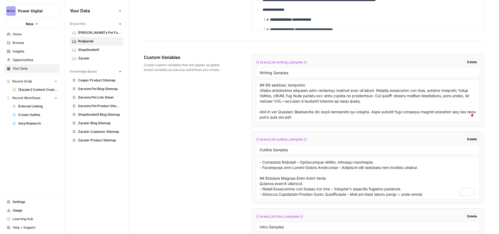
click at [181, 113] on div "Custom Variables Create custom variables that will appear as global brand varia…" at bounding box center [314, 174] width 340 height 262
click at [22, 43] on span "Browse" at bounding box center [35, 43] width 45 height 5
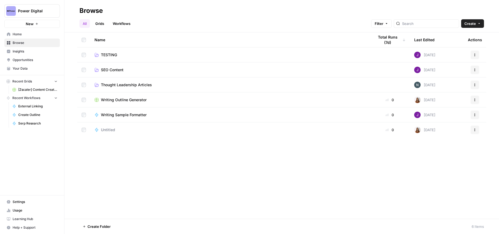
click at [130, 99] on span "Writing Outline Generator" at bounding box center [124, 99] width 46 height 5
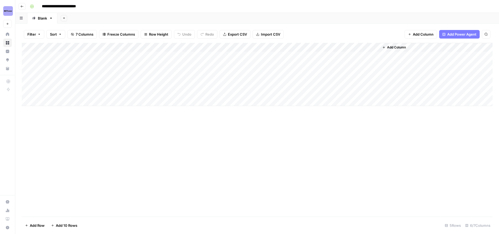
click at [63, 92] on div "Add Column" at bounding box center [257, 74] width 471 height 63
type textarea "********"
click at [148, 117] on div "Add Column" at bounding box center [257, 130] width 471 height 174
click at [135, 91] on div "Add Column" at bounding box center [257, 74] width 471 height 63
click at [127, 92] on div "Add Column" at bounding box center [257, 74] width 471 height 63
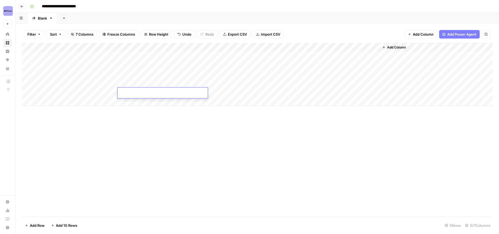
type input "**********"
click at [138, 127] on div "Add Column" at bounding box center [257, 130] width 471 height 174
click at [199, 93] on div "Add Column" at bounding box center [257, 74] width 471 height 63
click at [228, 92] on div "Add Column" at bounding box center [257, 74] width 471 height 63
click at [133, 94] on div "Add Column" at bounding box center [257, 74] width 471 height 63
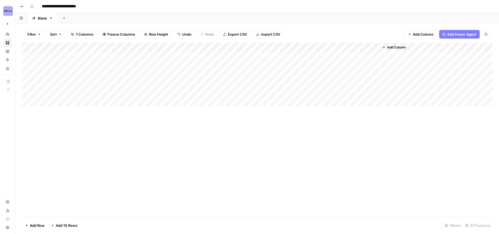
click at [133, 94] on div "Add Column" at bounding box center [257, 74] width 471 height 63
click at [133, 94] on input "**********" at bounding box center [163, 94] width 86 height 6
type input "**********"
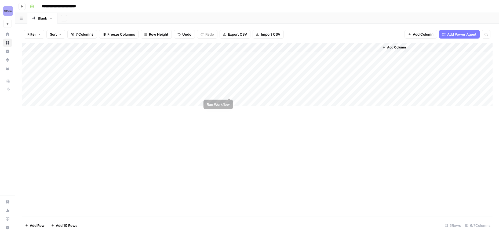
click at [230, 93] on div "Add Column" at bounding box center [257, 74] width 471 height 63
click at [57, 103] on div "Add Column" at bounding box center [257, 74] width 471 height 63
type textarea "********"
click at [87, 122] on div "Add Column" at bounding box center [257, 130] width 471 height 174
click at [135, 101] on div "Add Column" at bounding box center [257, 79] width 471 height 72
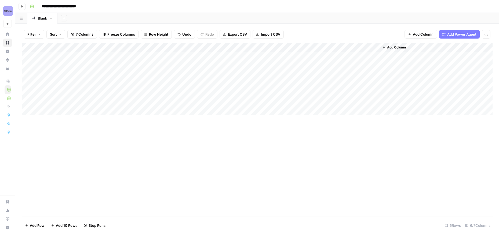
click at [135, 101] on div "Add Column" at bounding box center [257, 79] width 471 height 72
type input "**********"
click at [200, 102] on div "Add Column" at bounding box center [257, 79] width 471 height 72
click at [62, 110] on div "Add Column" at bounding box center [257, 79] width 471 height 72
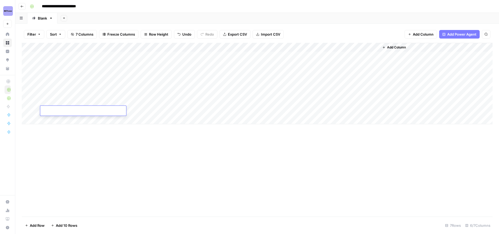
click at [56, 111] on textarea at bounding box center [83, 112] width 86 height 8
type textarea "********"
click at [89, 166] on div "Add Column" at bounding box center [257, 130] width 471 height 174
click at [130, 111] on div "Add Column" at bounding box center [257, 84] width 471 height 82
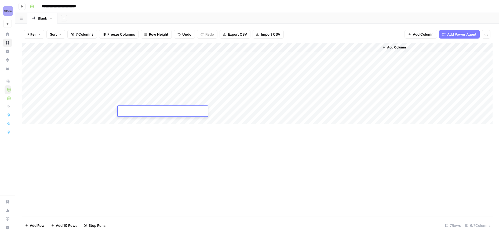
type input "**********"
click at [155, 173] on div "Add Column" at bounding box center [257, 130] width 471 height 174
click at [200, 111] on div "Add Column" at bounding box center [257, 84] width 471 height 82
click at [126, 160] on div "Add Column" at bounding box center [257, 130] width 471 height 174
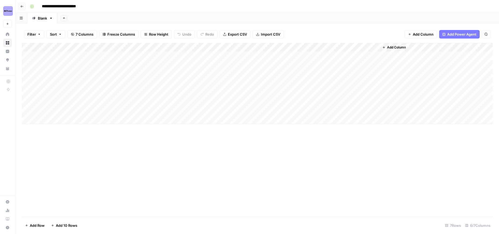
click at [118, 161] on div "Add Column" at bounding box center [257, 130] width 471 height 174
